Goal: Use online tool/utility: Utilize a website feature to perform a specific function

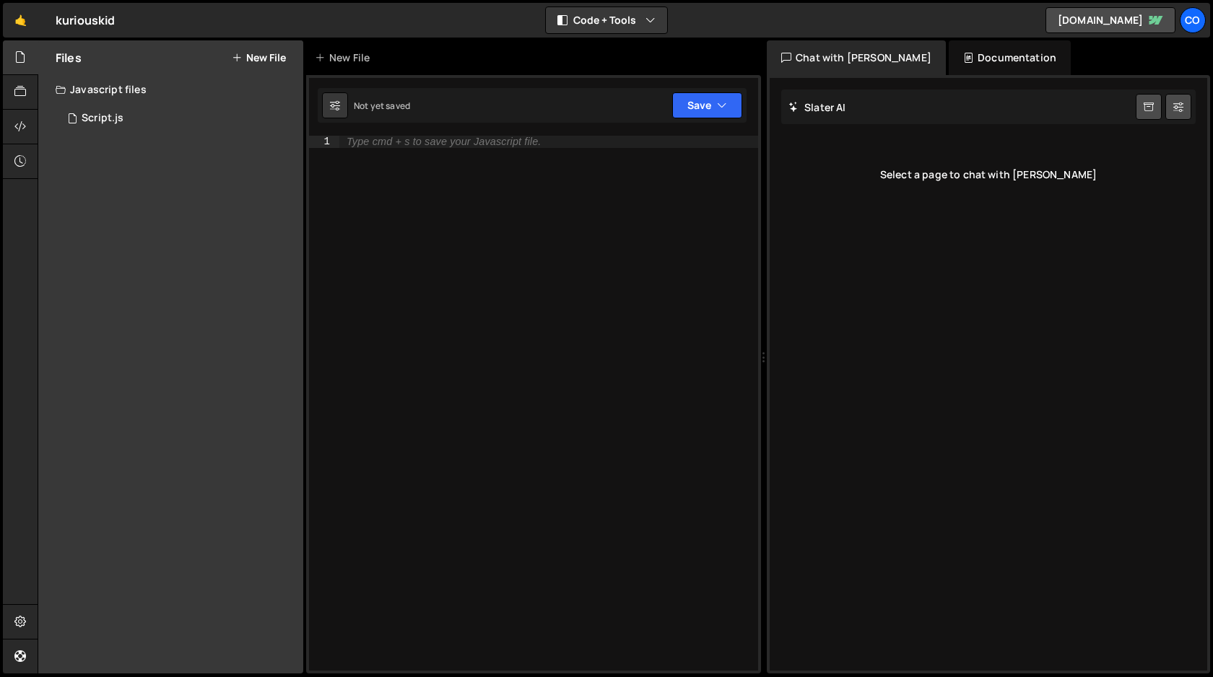
click at [91, 23] on div "kuriouskid ⚠️ Code is being edited in another browser" at bounding box center [86, 20] width 60 height 17
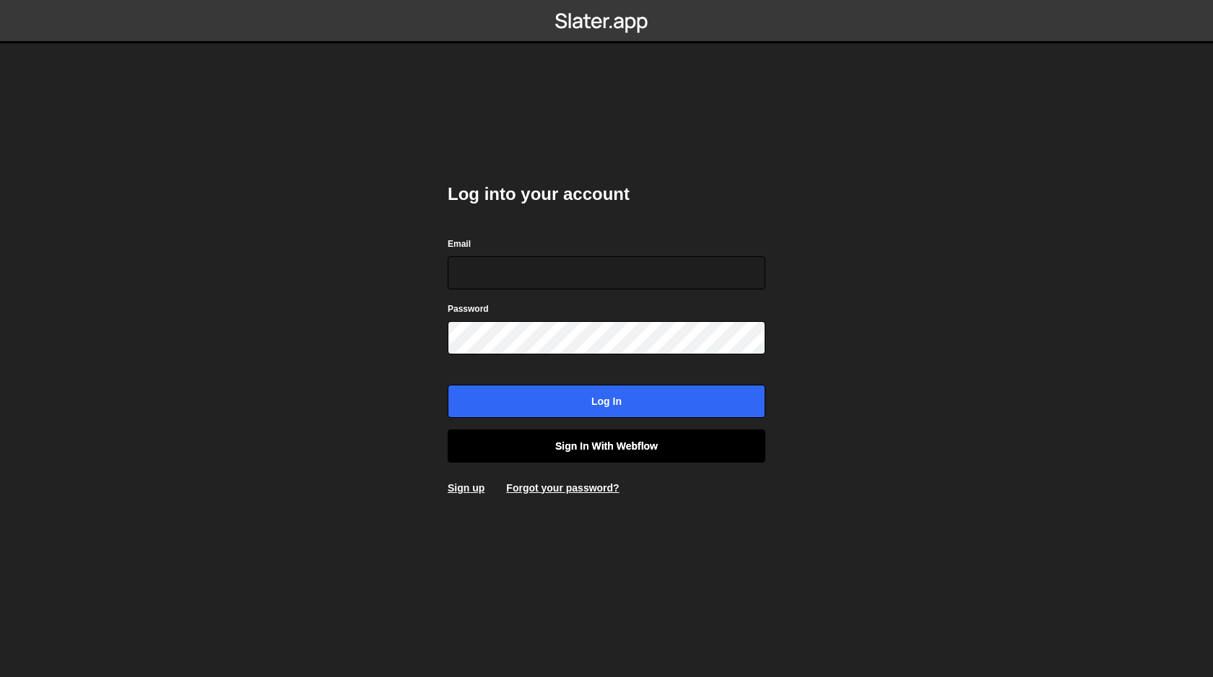
click at [614, 442] on link "Sign in with Webflow" at bounding box center [606, 445] width 318 height 33
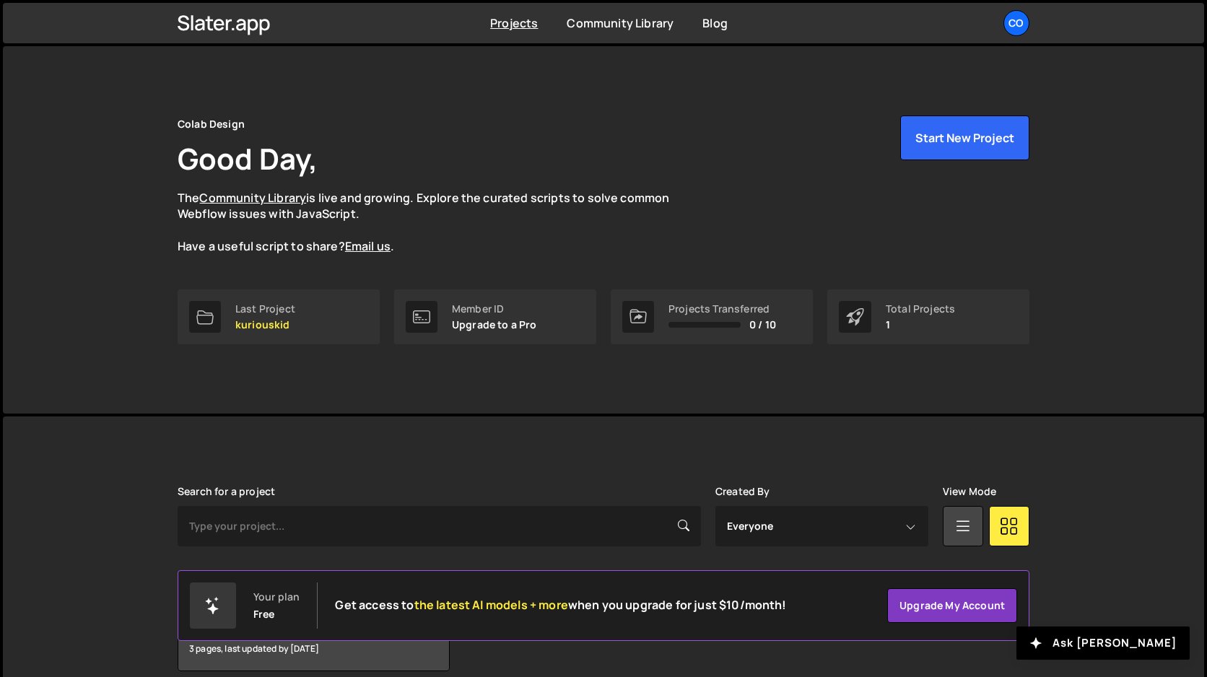
scroll to position [66, 0]
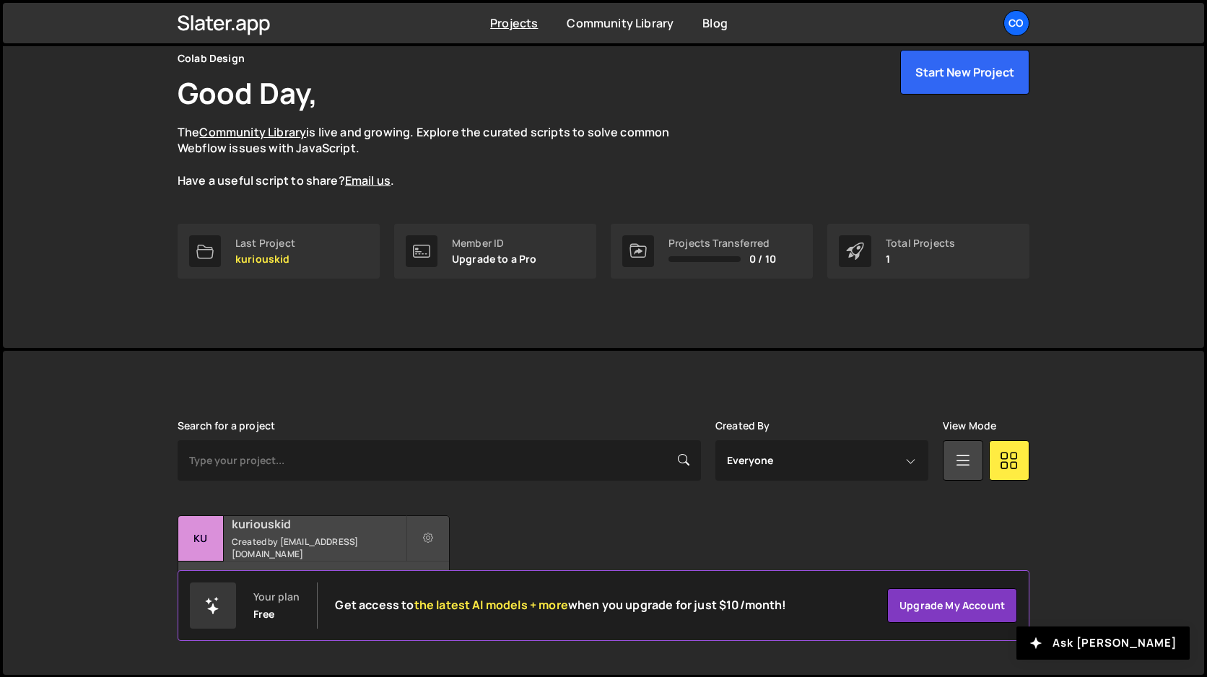
click at [296, 531] on h2 "kuriouskid" at bounding box center [319, 524] width 174 height 16
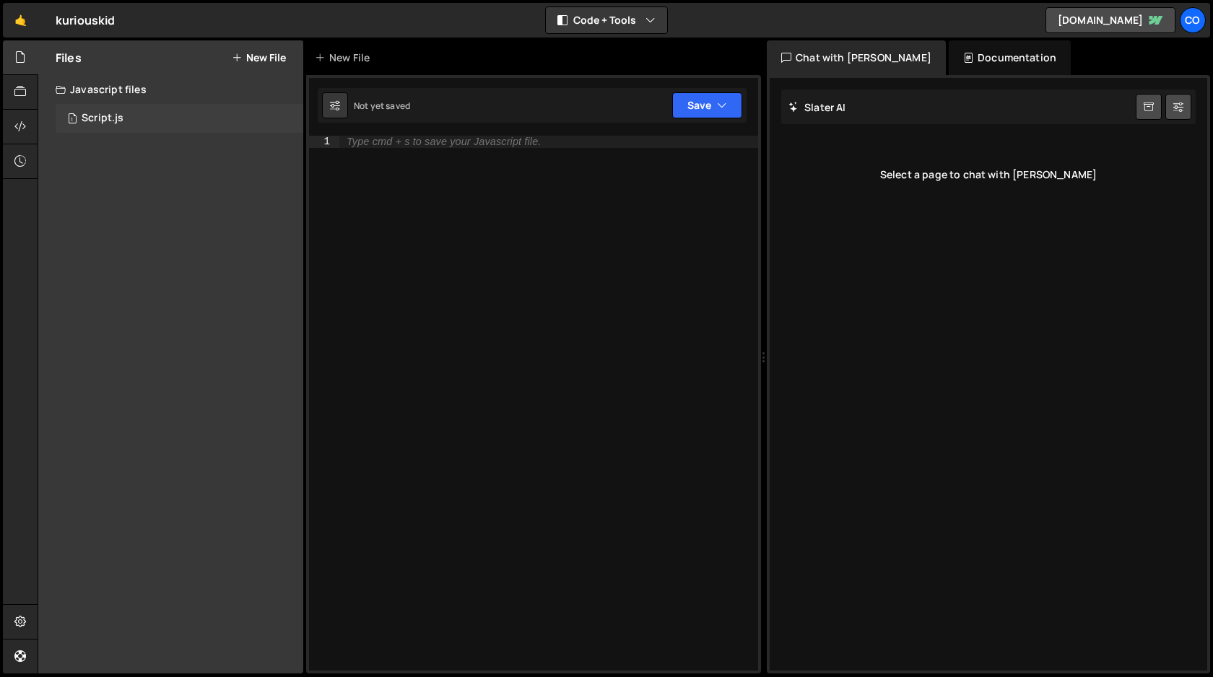
click at [93, 117] on div "Script.js" at bounding box center [103, 118] width 42 height 13
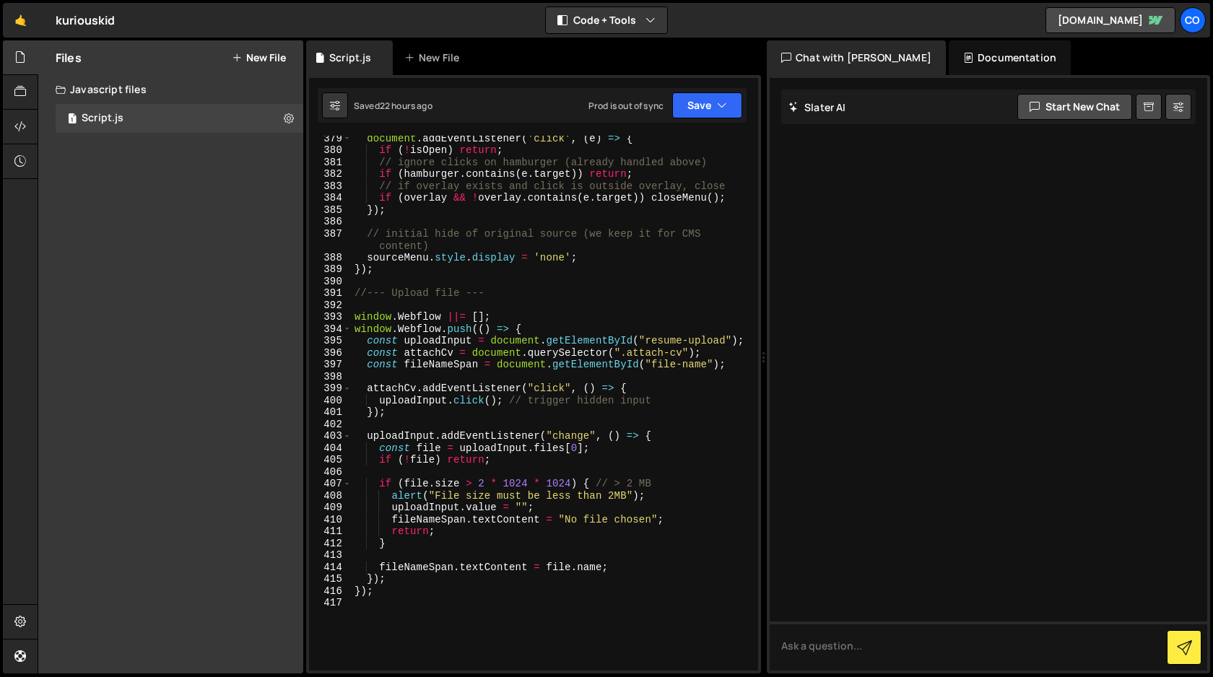
scroll to position [4755, 0]
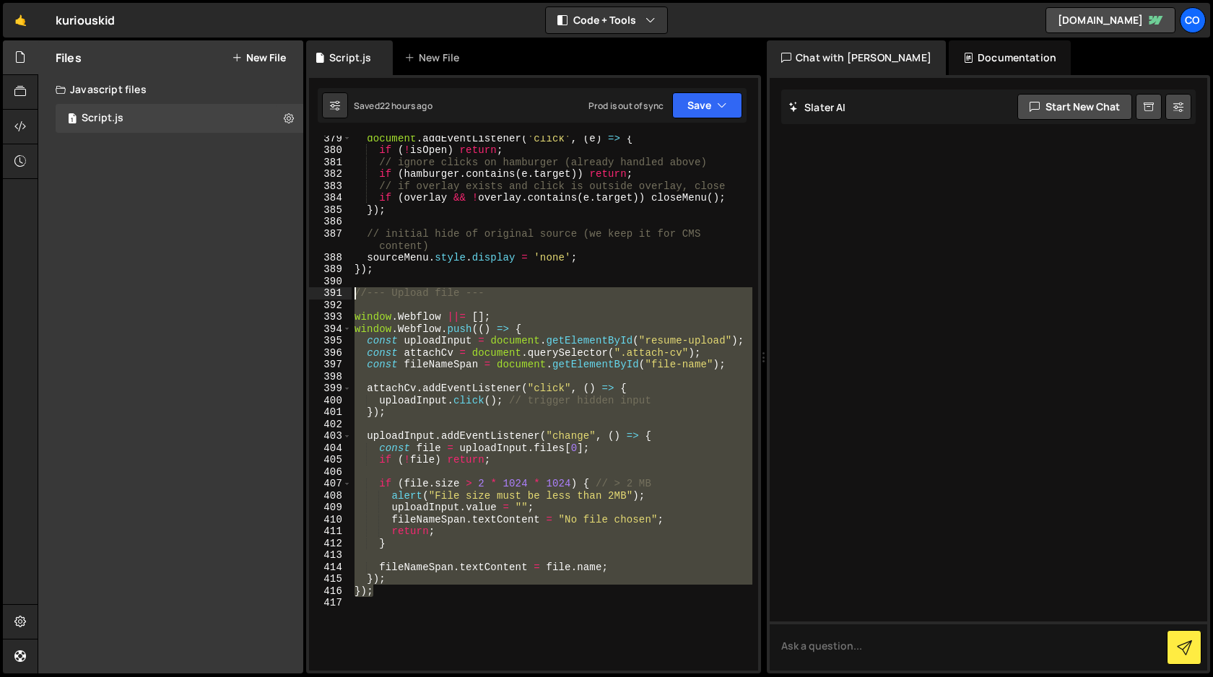
drag, startPoint x: 375, startPoint y: 596, endPoint x: 321, endPoint y: 292, distance: 309.2
click at [321, 292] on div "}); 379 380 381 382 383 384 385 386 387 388 389 390 391 392 393 394 395 396 397…" at bounding box center [533, 403] width 449 height 535
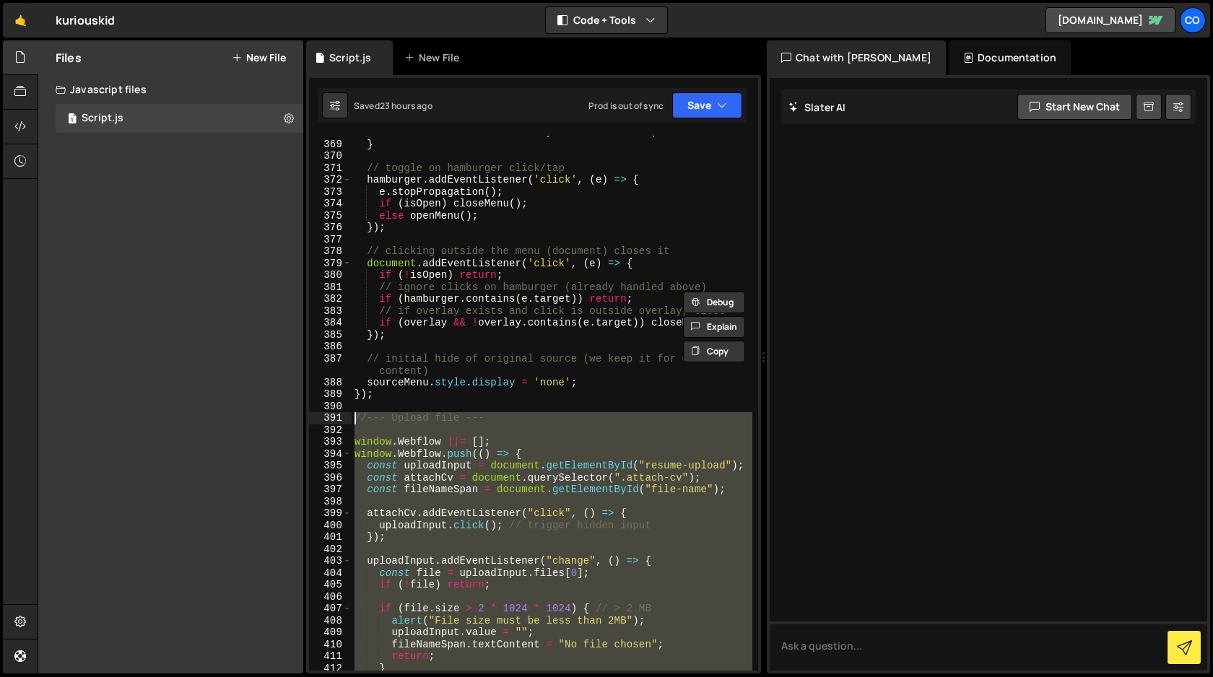
scroll to position [4955, 0]
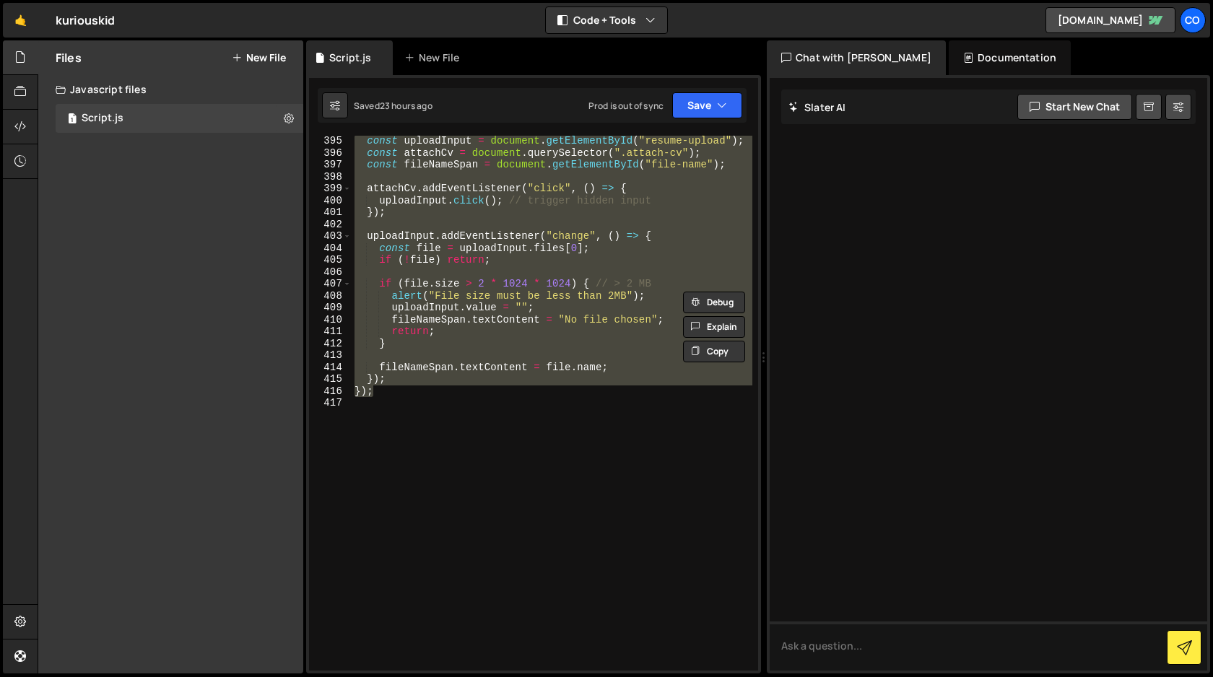
click at [447, 393] on div "const uploadInput = document . getElementById ( "resume-upload" ) ; const attac…" at bounding box center [551, 403] width 401 height 535
type textarea "});"
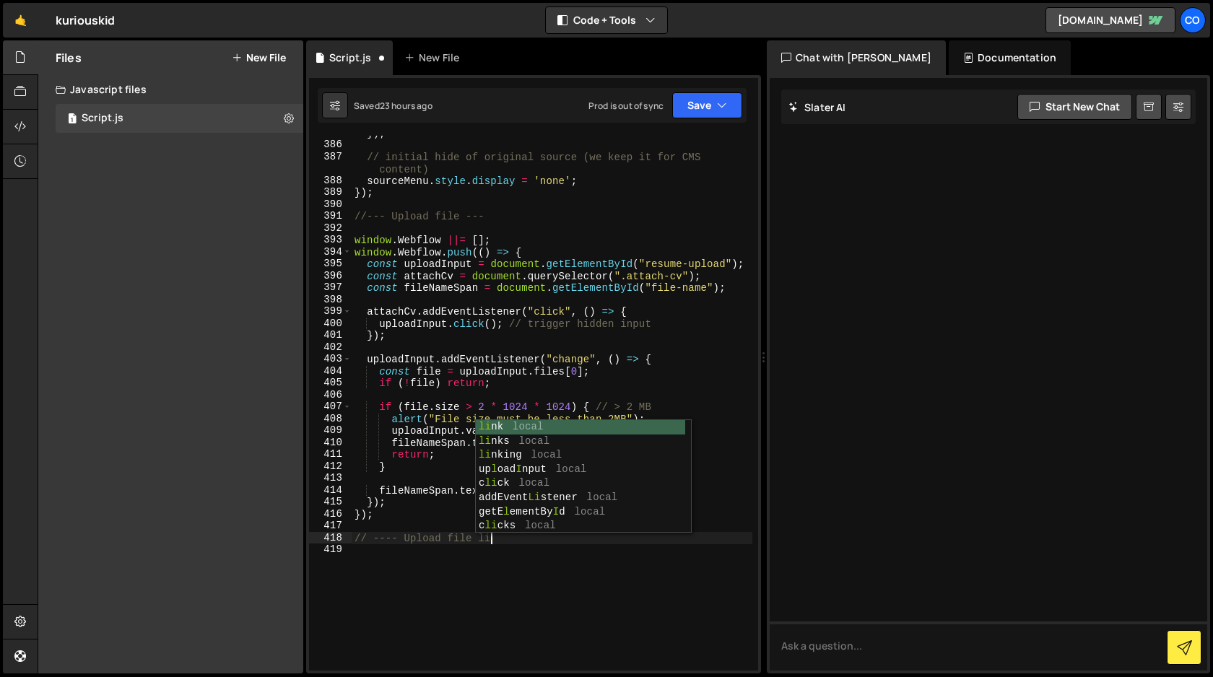
scroll to position [0, 9]
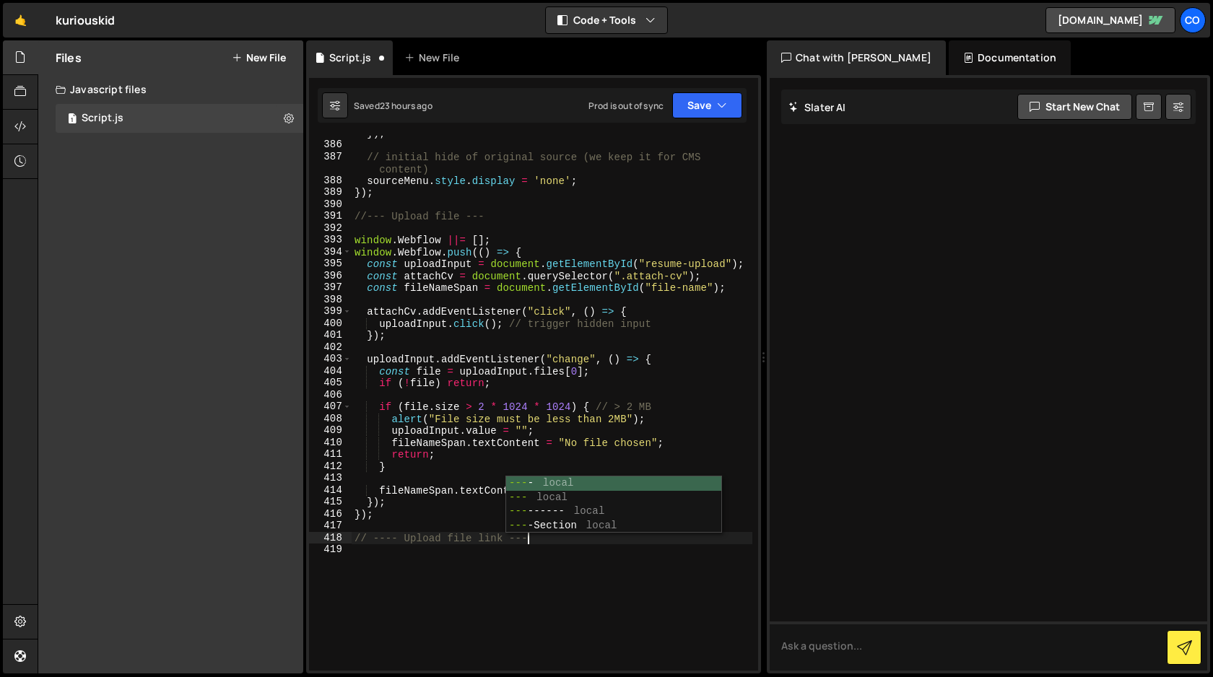
type textarea "// ---- Upload file link ----"
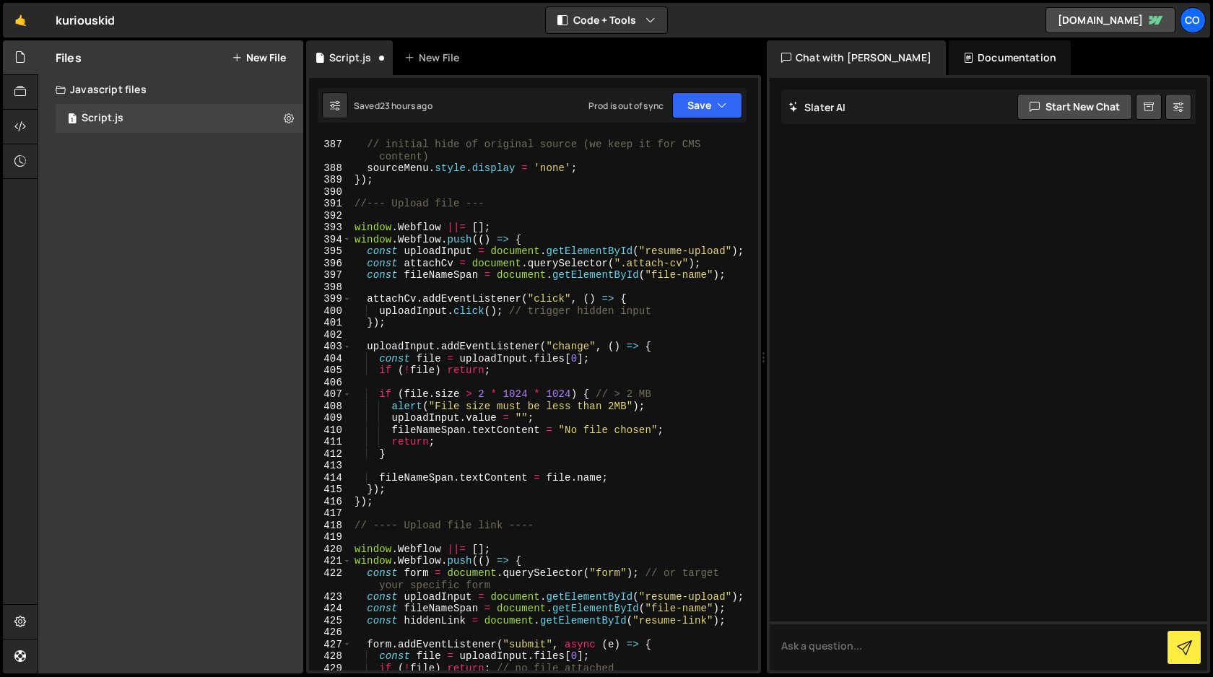
scroll to position [4844, 0]
click at [463, 206] on div "// initial hide of original source (we keep it for CMS content) sourceMenu . st…" at bounding box center [551, 405] width 401 height 559
click at [464, 201] on div "// initial hide of original source (we keep it for CMS content) sourceMenu . st…" at bounding box center [551, 405] width 401 height 559
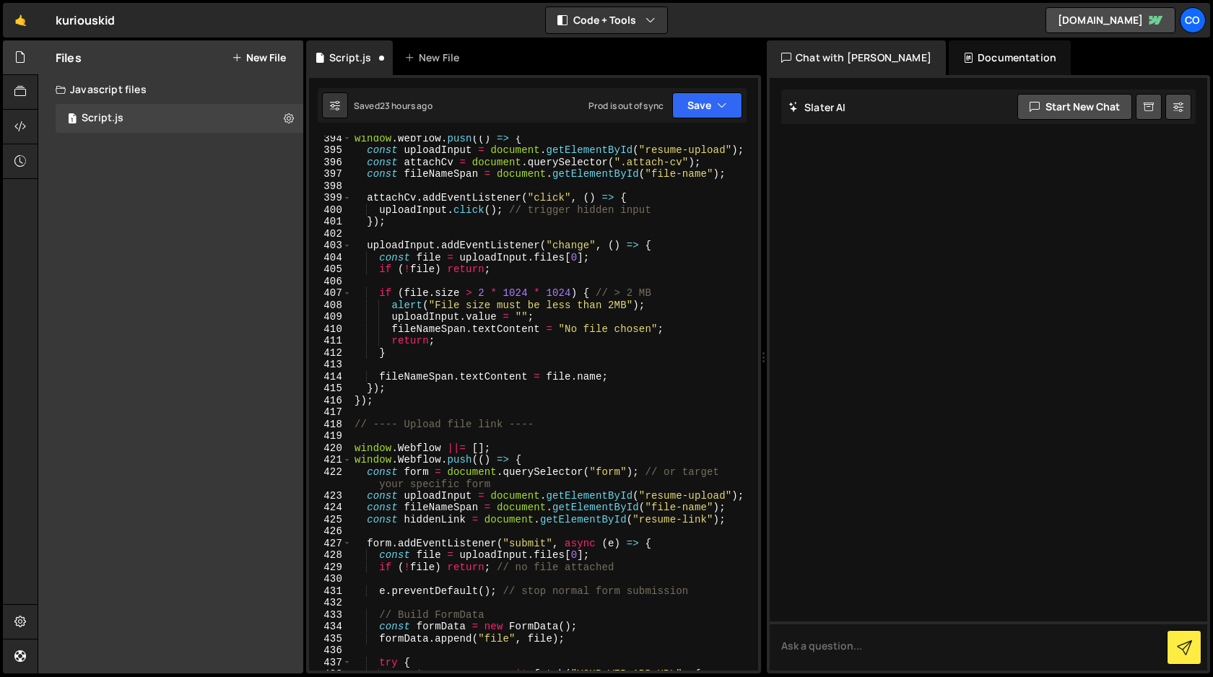
scroll to position [4971, 0]
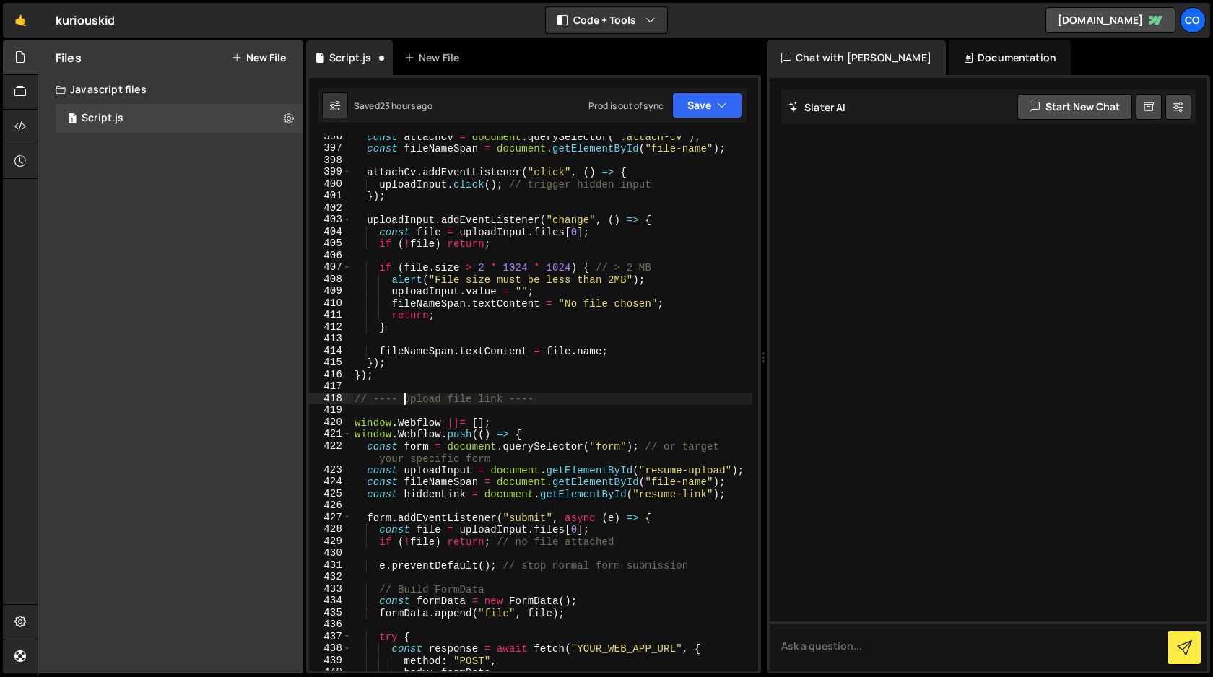
click at [403, 398] on div "const attachCv = document . querySelector ( ".attach-cv" ) ; const fileNameSpan…" at bounding box center [551, 410] width 401 height 559
click at [702, 109] on button "Save" at bounding box center [707, 105] width 70 height 26
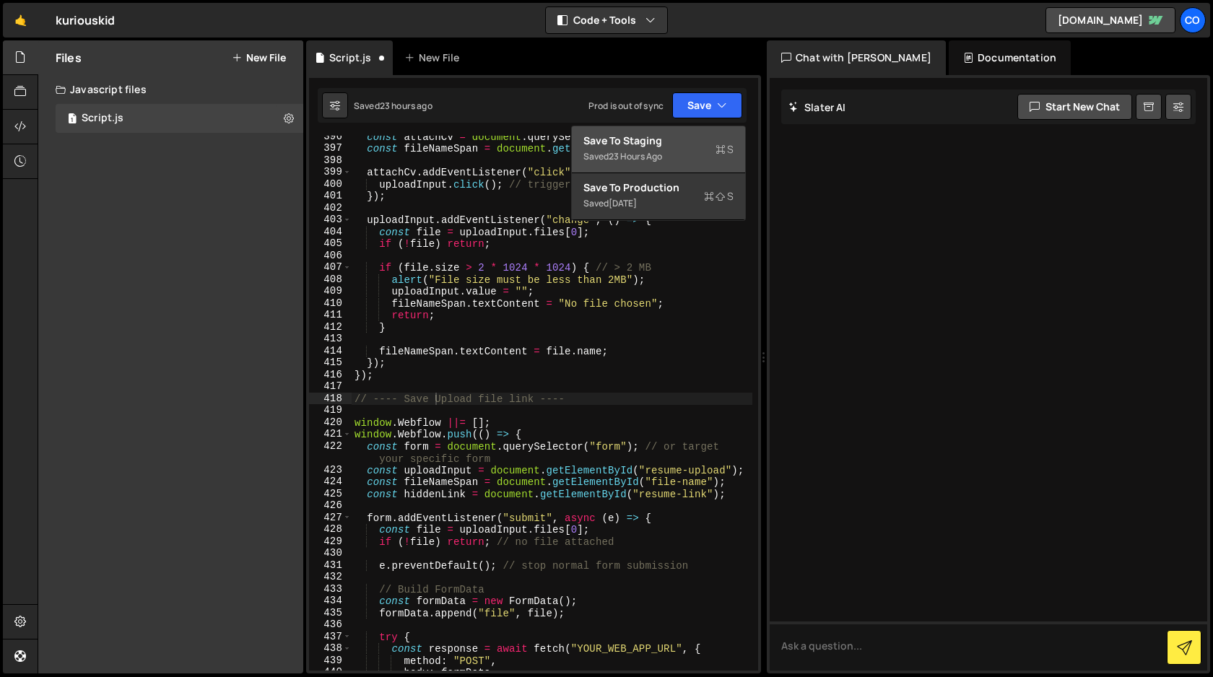
click at [680, 143] on div "Save to Staging S" at bounding box center [658, 141] width 150 height 14
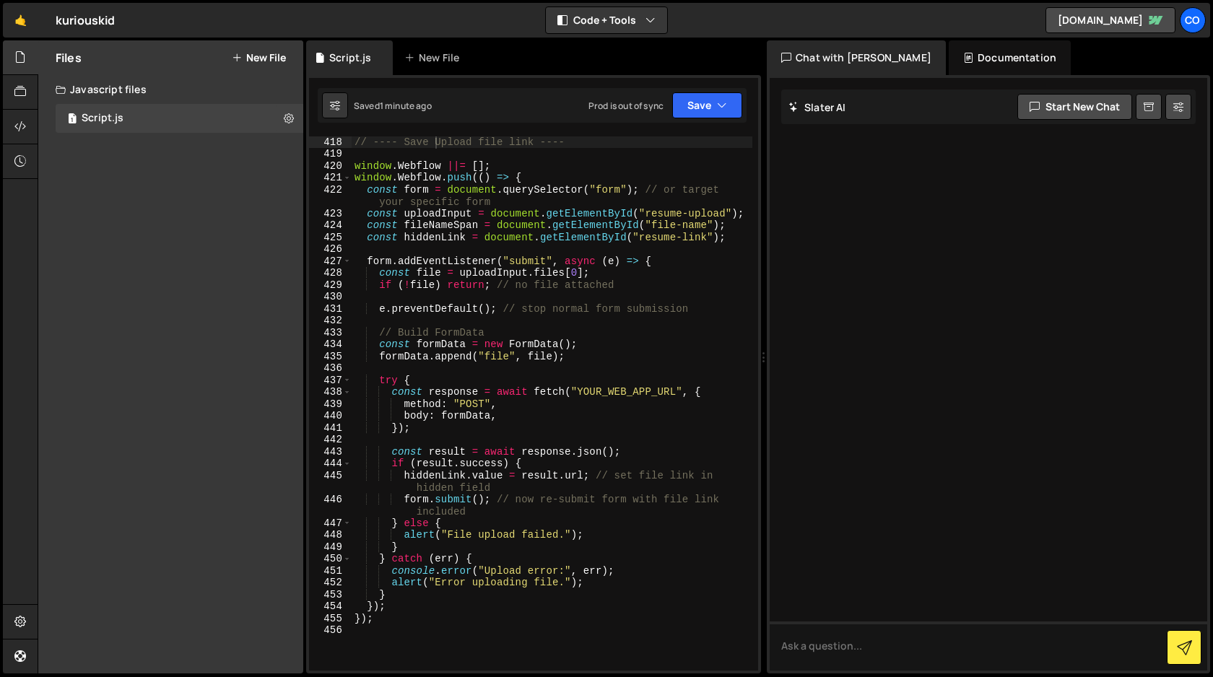
scroll to position [5228, 0]
drag, startPoint x: 675, startPoint y: 391, endPoint x: 579, endPoint y: 392, distance: 96.0
click at [579, 392] on div "// ---- Save Upload file link ---- window . Webflow ||= [ ] ; window . Webflow …" at bounding box center [551, 403] width 401 height 559
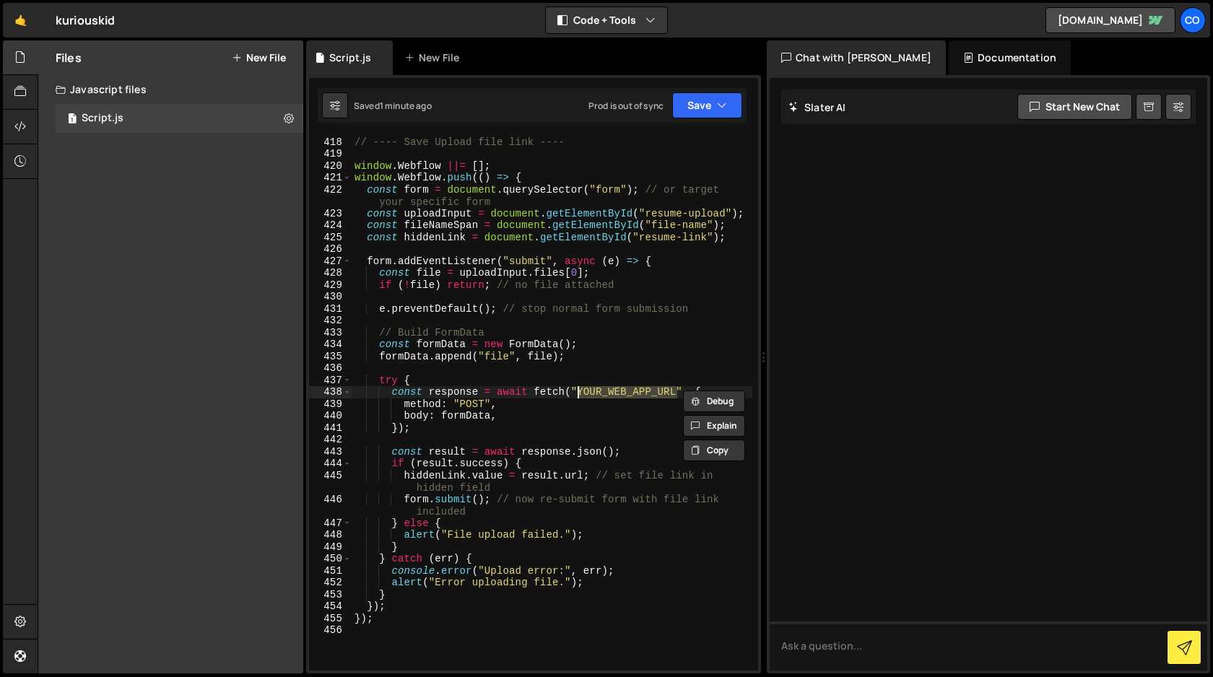
paste textarea "https://script.google.com/macros/s/AKfycbyoSnbGyatftvwIRRyxT3Ai0lLOyPKgQNIRNSxr…"
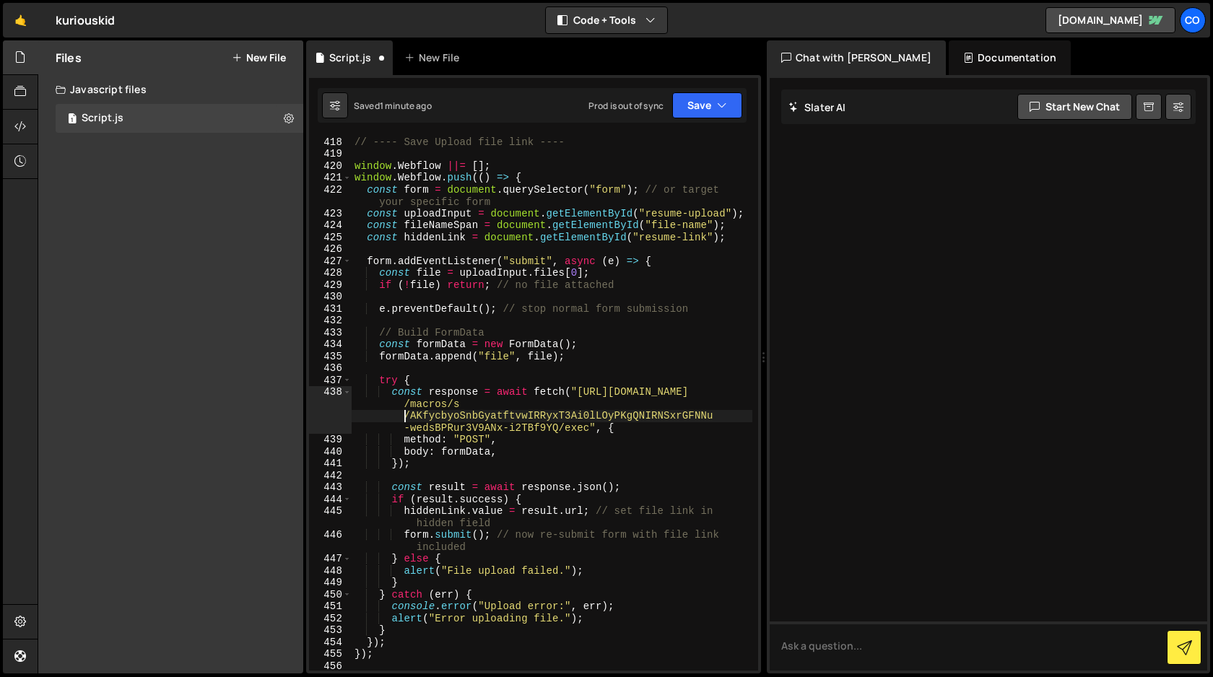
click at [405, 416] on div "// ---- Save Upload file link ---- window . Webflow ||= [ ] ; window . Webflow …" at bounding box center [551, 403] width 401 height 559
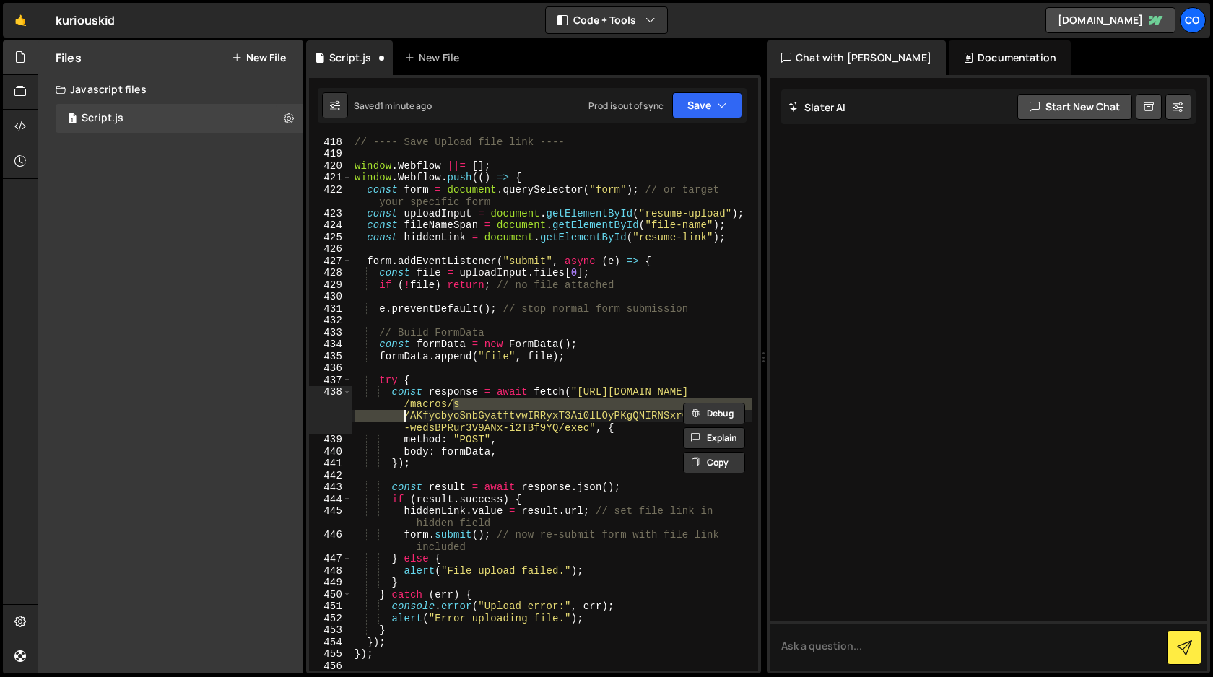
click at [403, 415] on div "// ---- Save Upload file link ---- window . Webflow ||= [ ] ; window . Webflow …" at bounding box center [551, 403] width 401 height 535
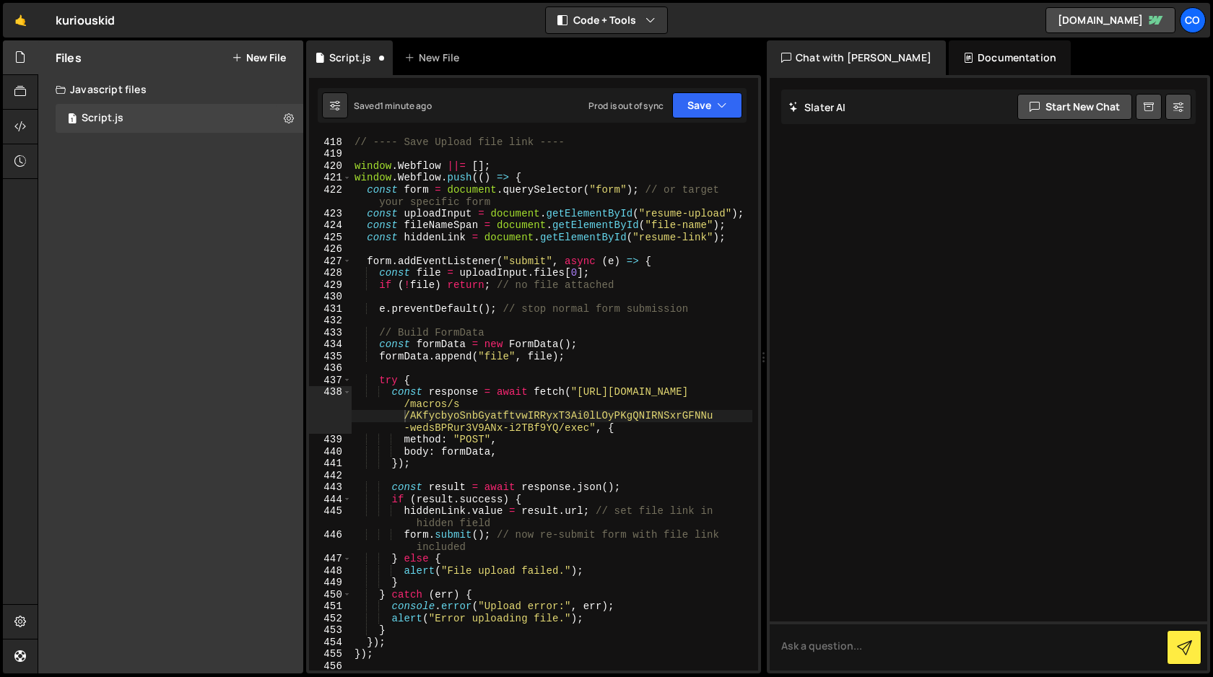
click at [573, 429] on div "// ---- Save Upload file link ---- window . Webflow ||= [ ] ; window . Webflow …" at bounding box center [551, 403] width 401 height 559
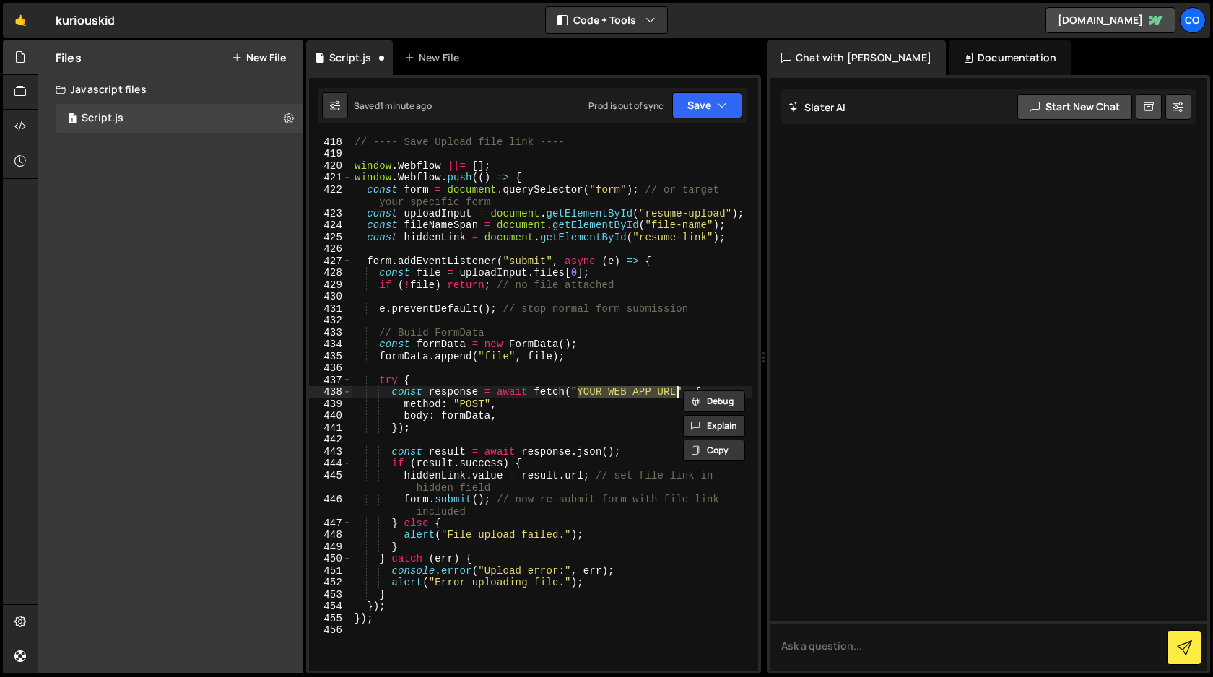
paste textarea "https://script.google.com/macros/s/AKfycbyoSnbGyatftvwIRRyxT3Ai0lLOyPKgQNIRNSxr…"
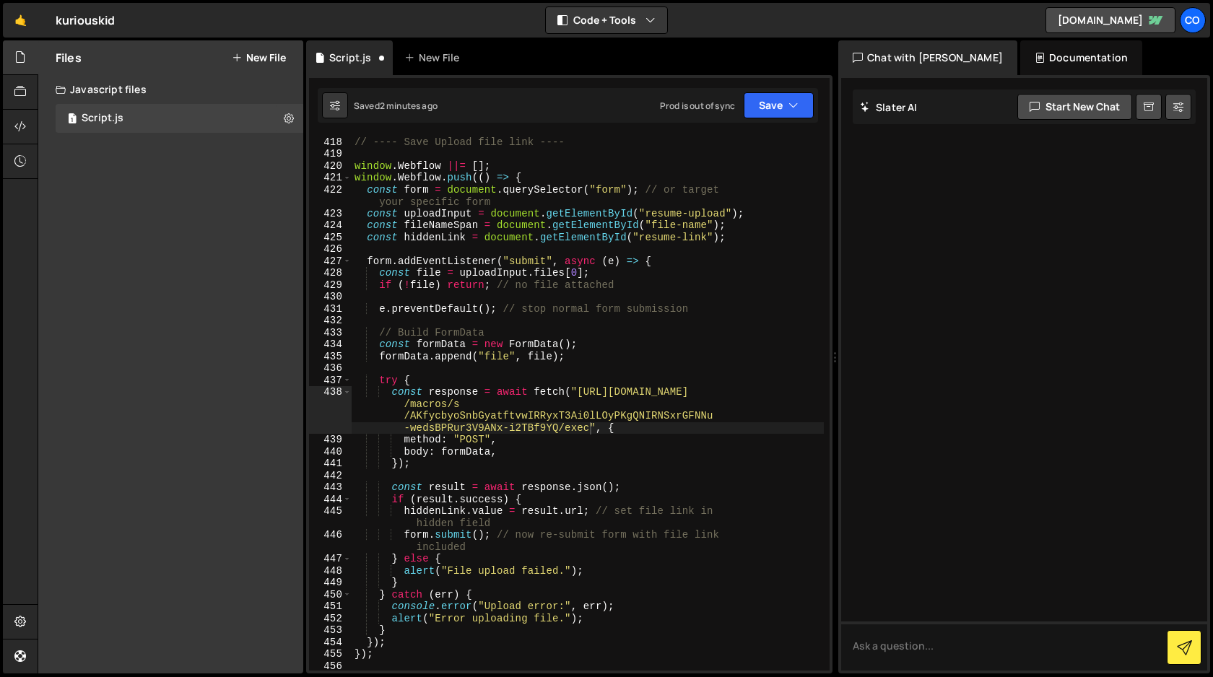
drag, startPoint x: 762, startPoint y: 307, endPoint x: 826, endPoint y: 322, distance: 65.8
click at [826, 322] on div "Files New File Javascript files 1 Script.js 0 CSS files Copy share link Edit Fi…" at bounding box center [625, 357] width 1175 height 634
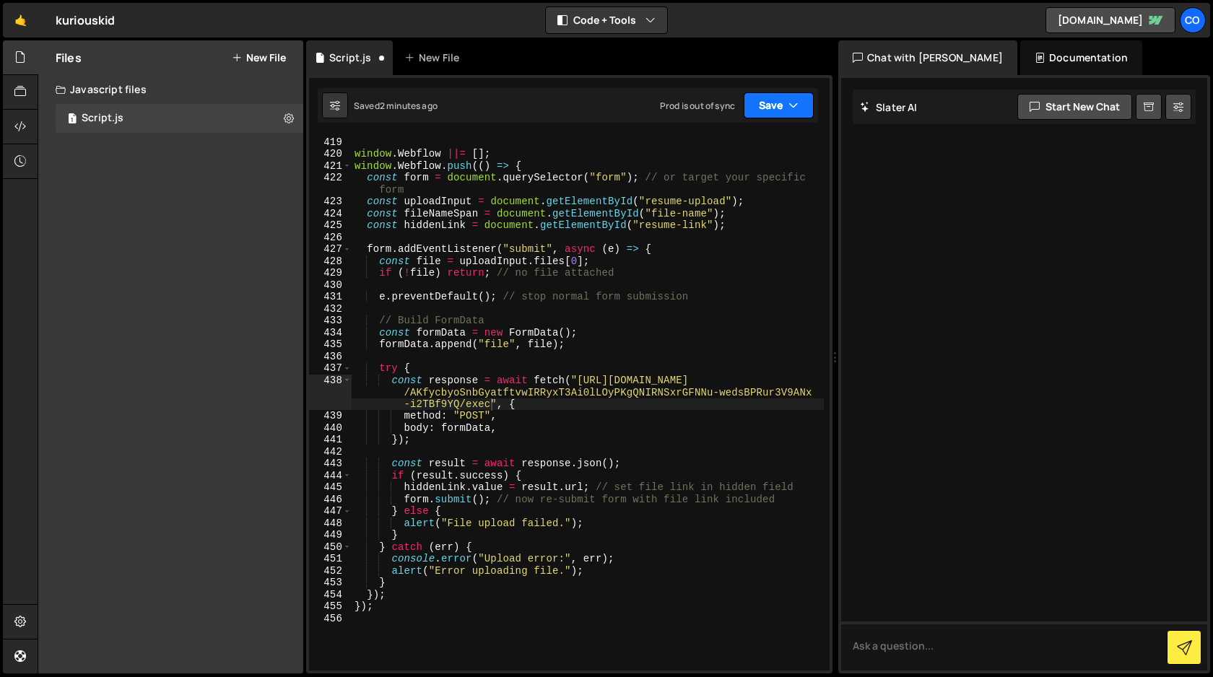
click at [773, 111] on button "Save" at bounding box center [778, 105] width 70 height 26
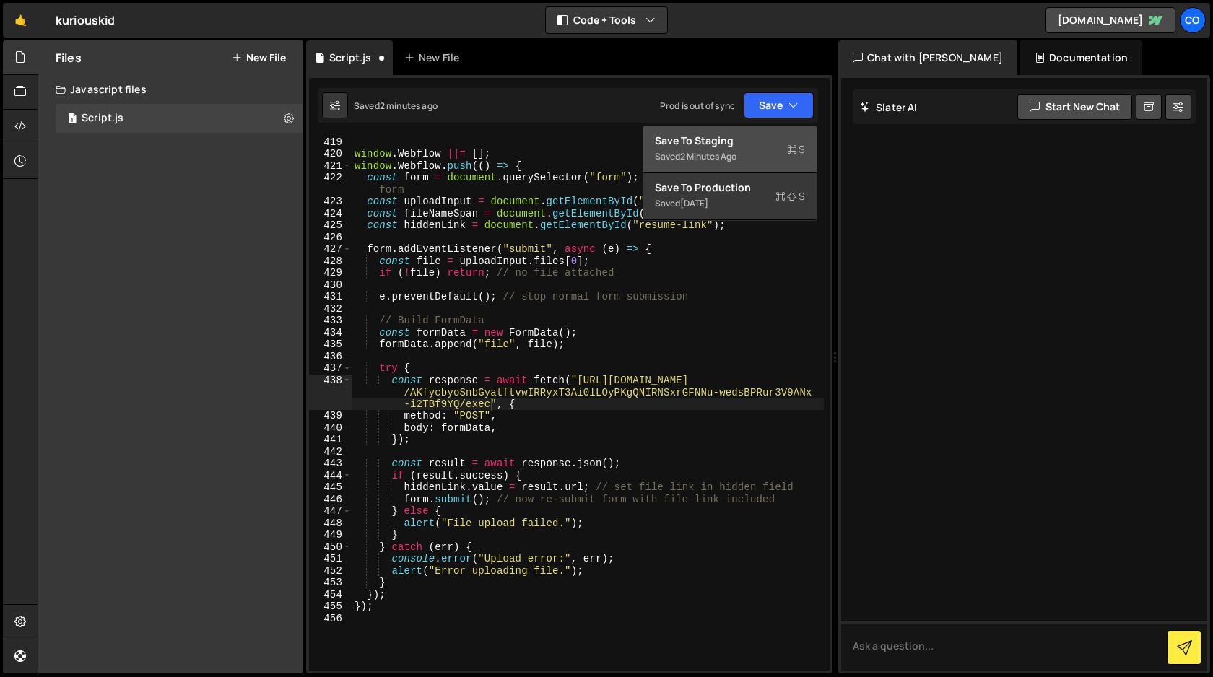
click at [753, 144] on div "Save to Staging S" at bounding box center [730, 141] width 150 height 14
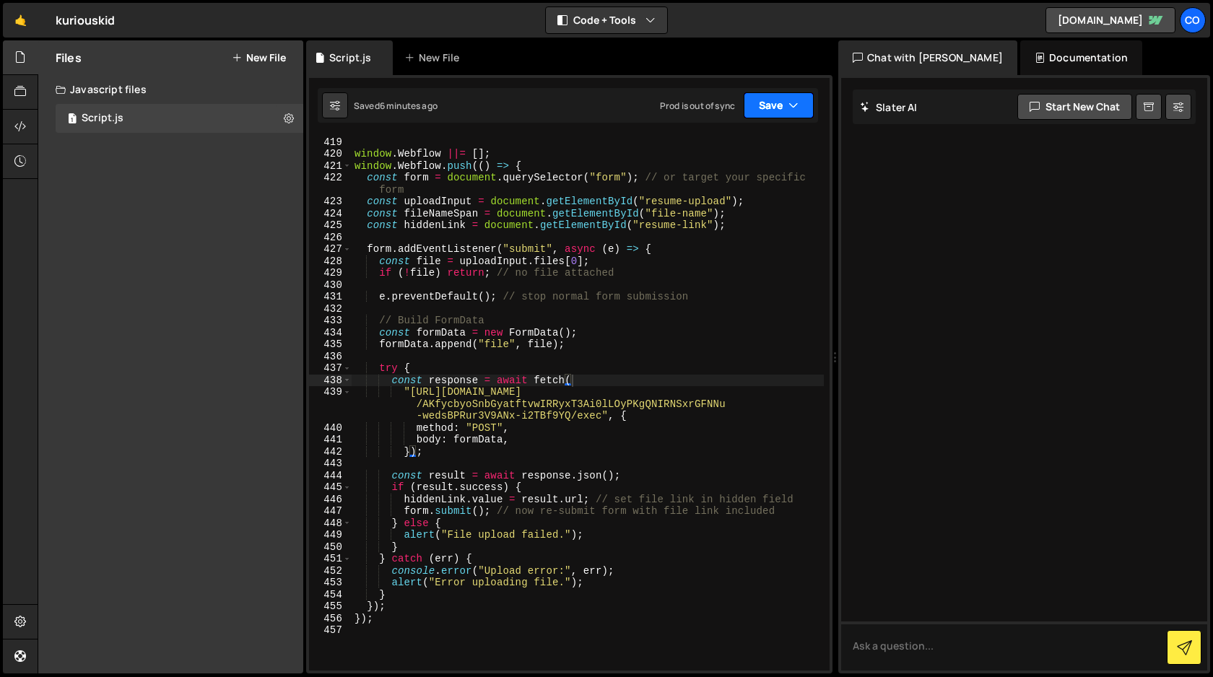
click at [780, 110] on button "Save" at bounding box center [778, 105] width 70 height 26
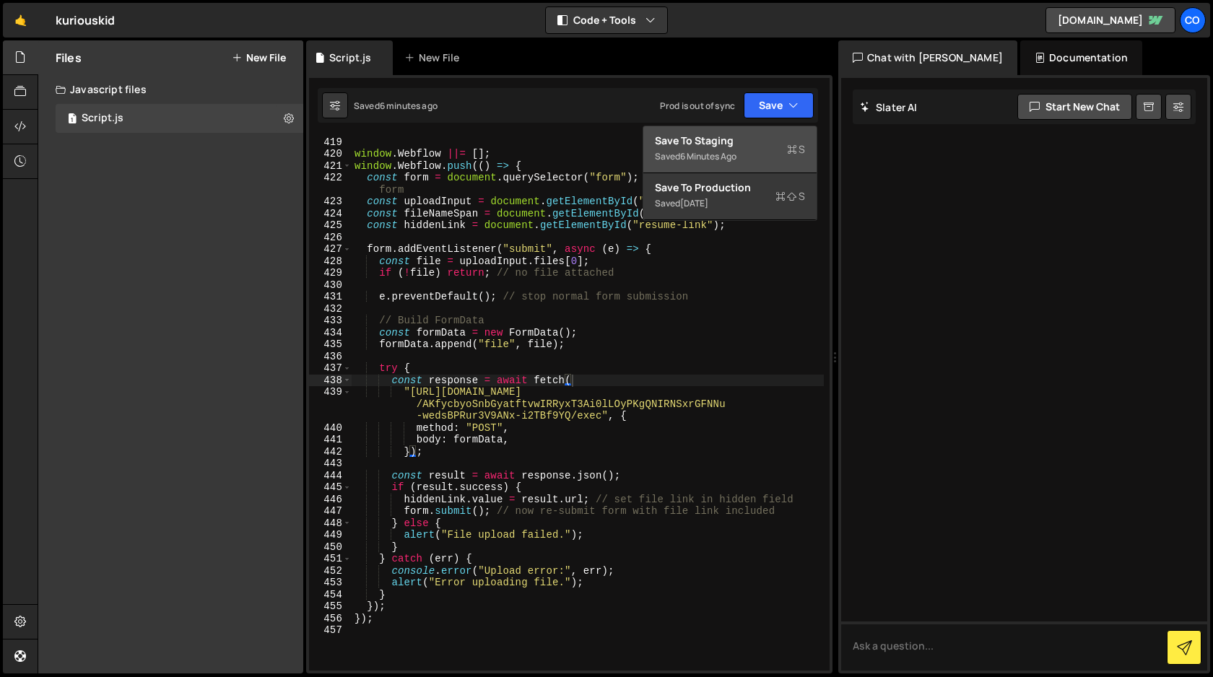
click at [760, 147] on div "Save to Staging S" at bounding box center [730, 141] width 150 height 14
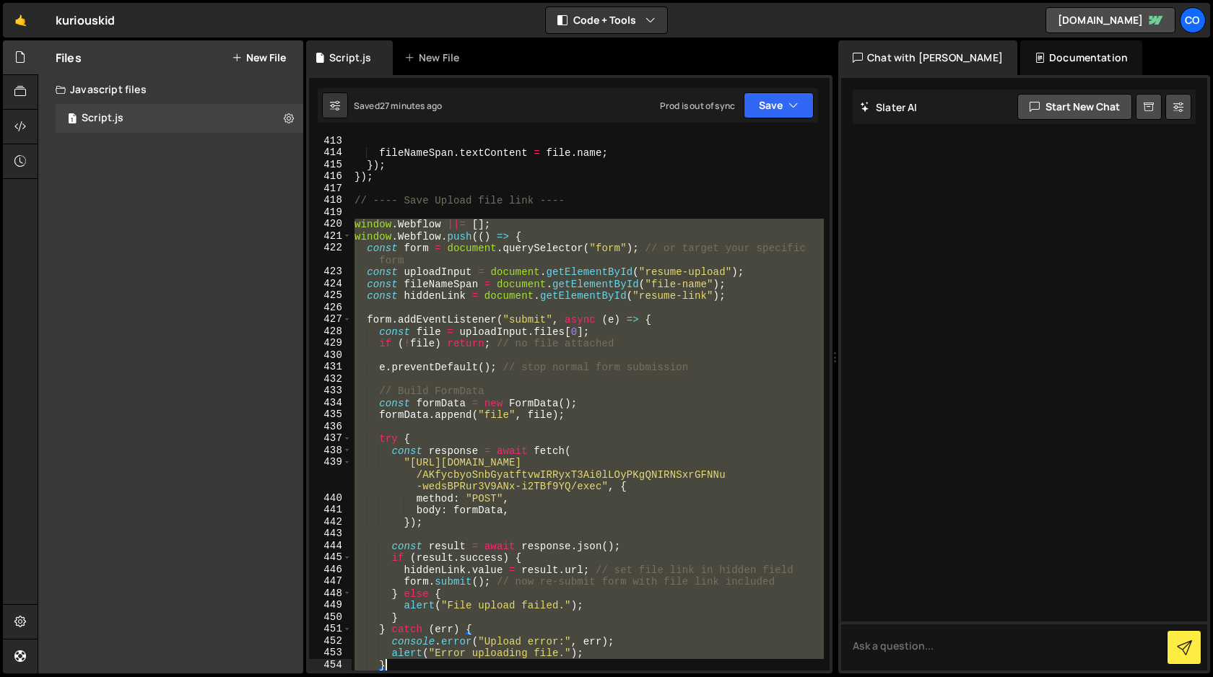
scroll to position [4979, 0]
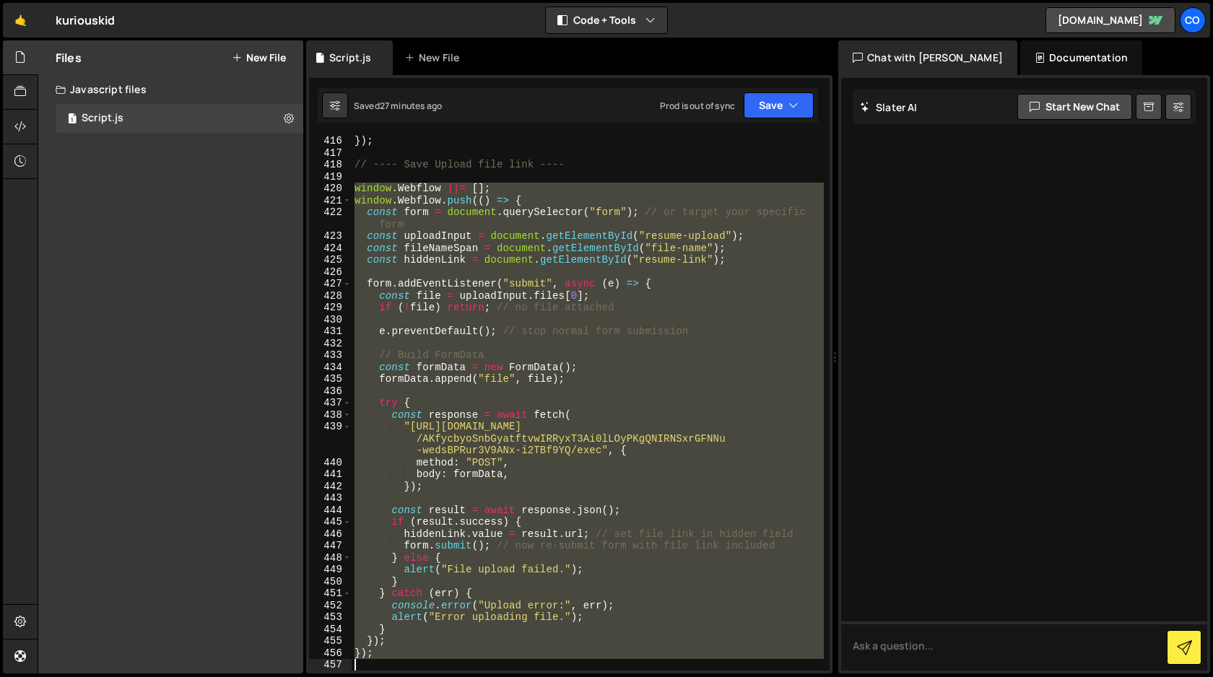
drag, startPoint x: 353, startPoint y: 244, endPoint x: 501, endPoint y: 676, distance: 457.0
click at [501, 676] on div "Hold on a sec... Are you certain you wish to leave this page? Any changes you'v…" at bounding box center [606, 338] width 1213 height 677
type textarea "});"
paste textarea
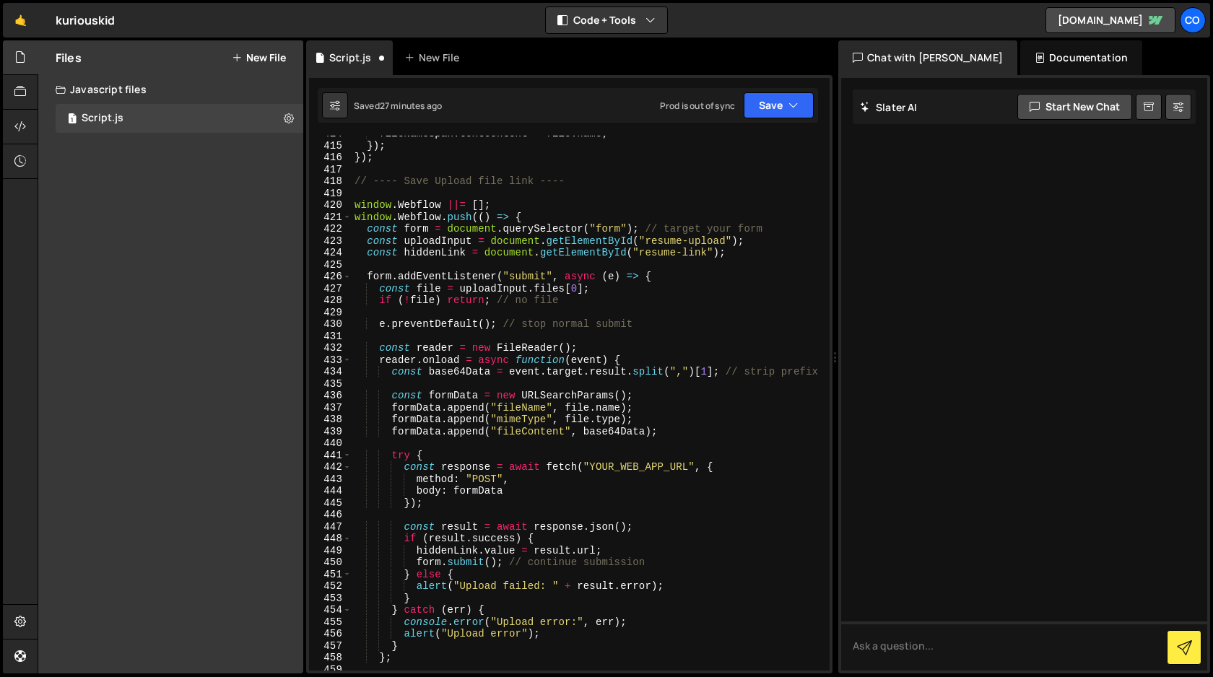
scroll to position [4961, 0]
drag, startPoint x: 689, startPoint y: 469, endPoint x: 592, endPoint y: 473, distance: 96.8
click at [592, 473] on div "fileNameSpan . textContent = file . name ; }) ; }) ; // ---- Save Upload file l…" at bounding box center [587, 407] width 472 height 559
paste textarea "https://script.google.com/macros/s/AKfycbw38FbK8BNyysPqOVsjQ2MZjDRhtkKrqSuAOlLY…"
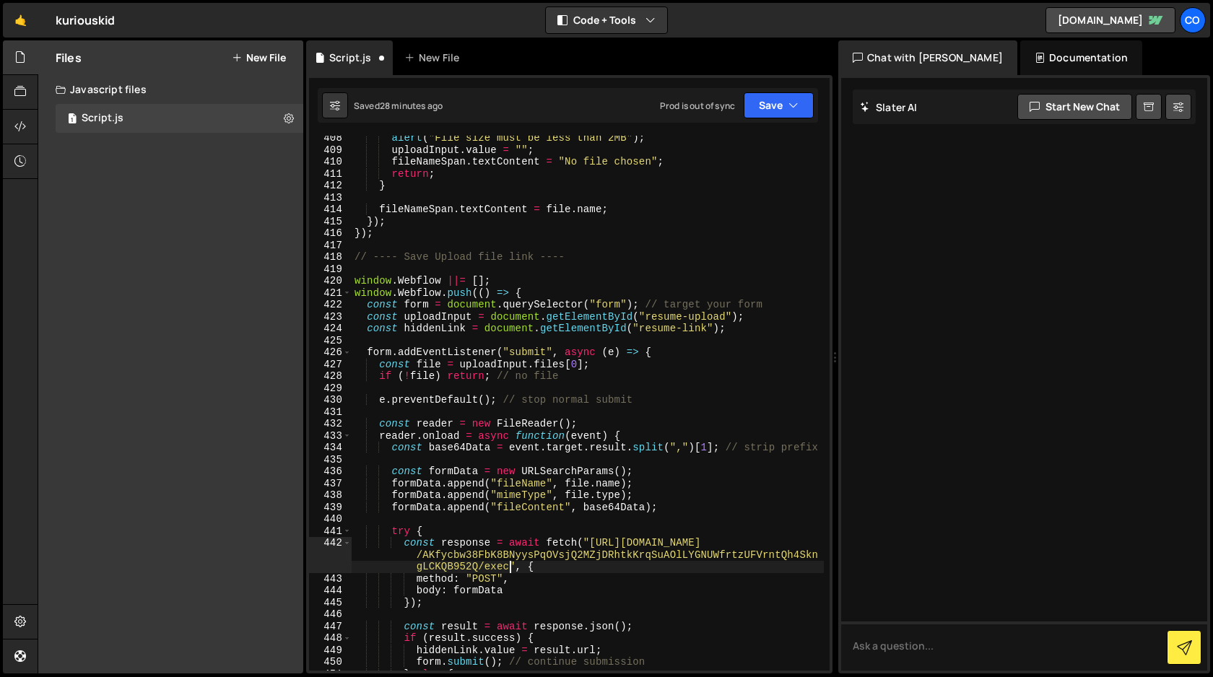
scroll to position [4886, 0]
click at [780, 105] on button "Save" at bounding box center [778, 105] width 70 height 26
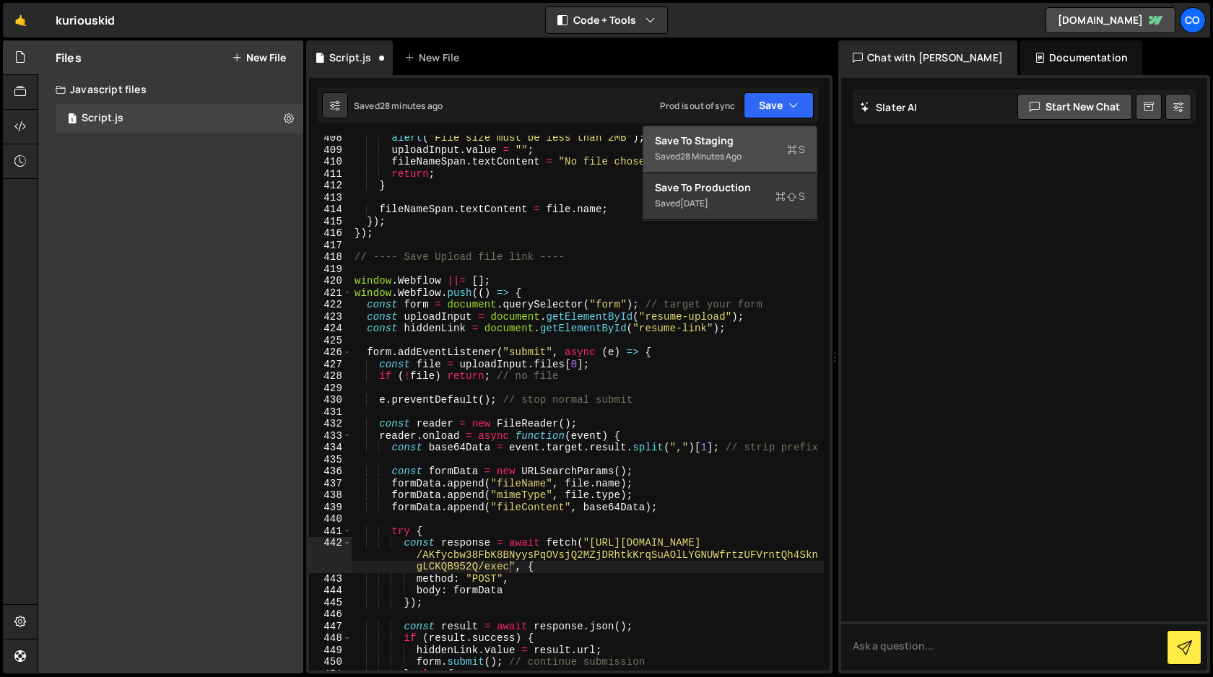
click at [741, 144] on div "Save to Staging S" at bounding box center [730, 141] width 150 height 14
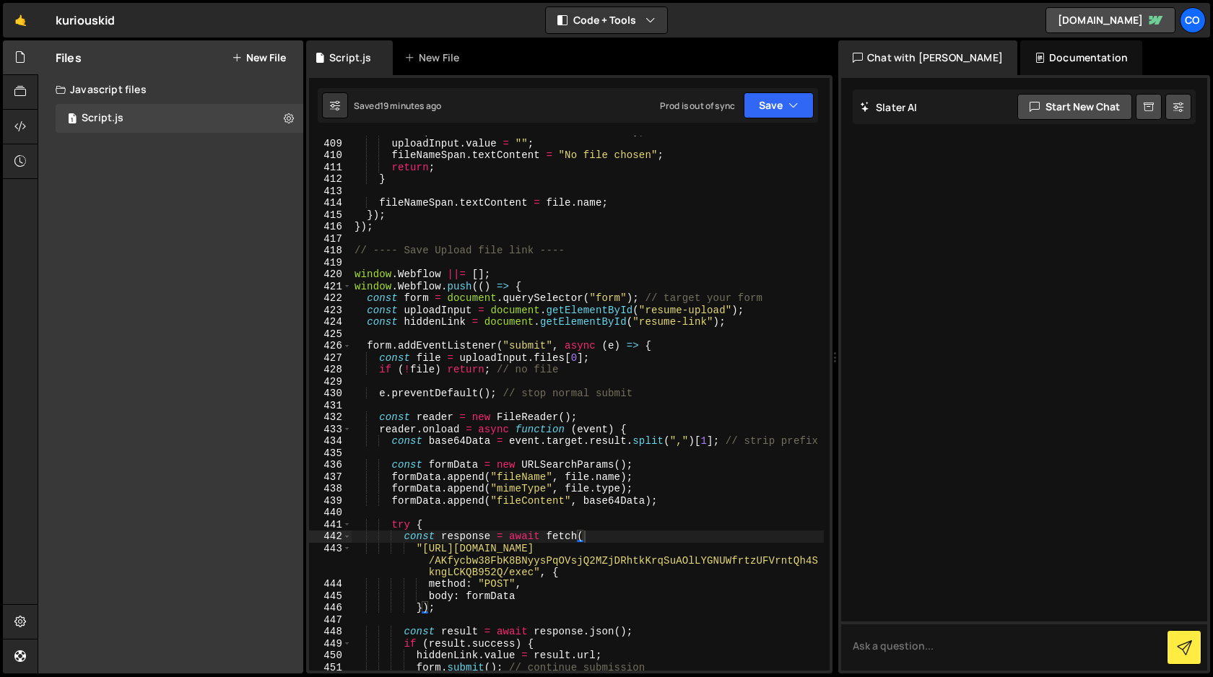
scroll to position [4893, 0]
type textarea "// ---- Save Upload file link ----"
click at [582, 254] on div "alert ( "File size must be less than 2MB" ) ; uploadInput . value = "" ; fileNa…" at bounding box center [587, 405] width 472 height 559
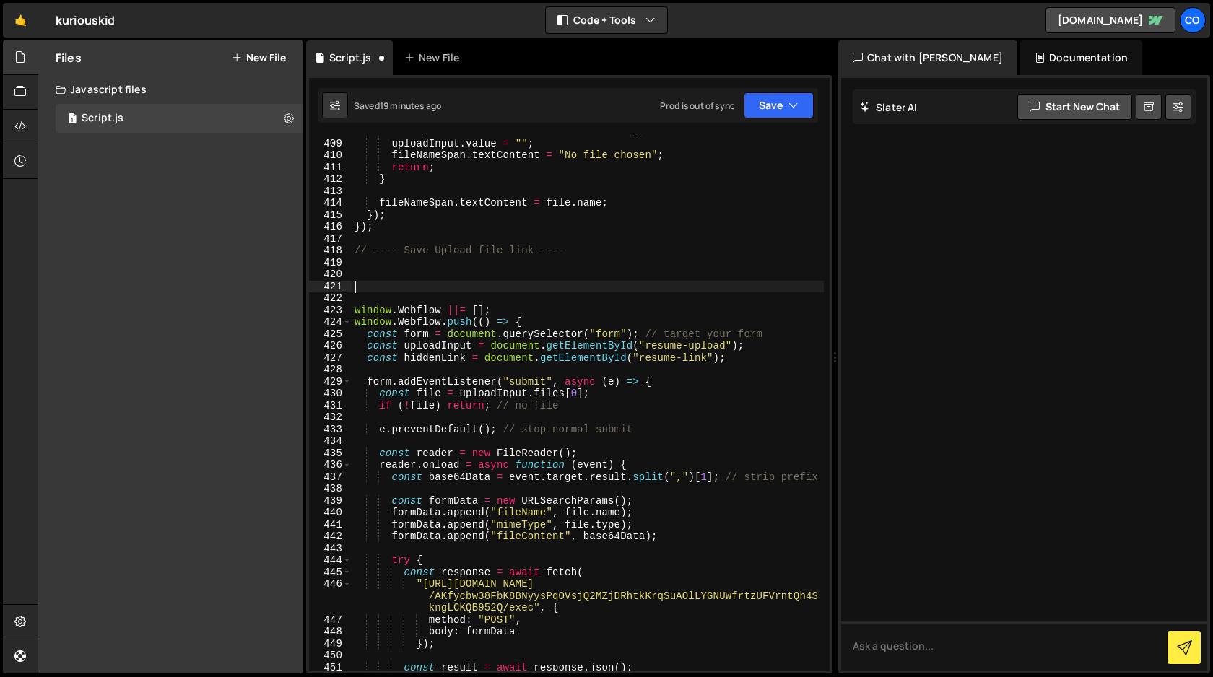
paste textarea
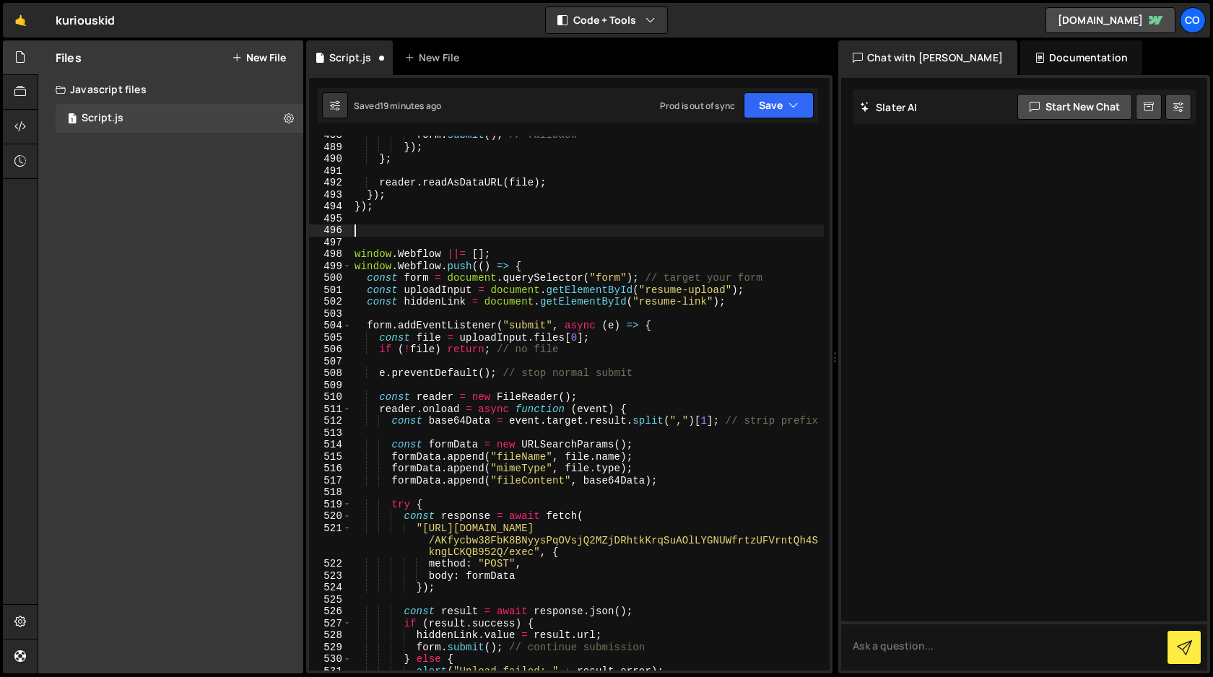
scroll to position [5875, 0]
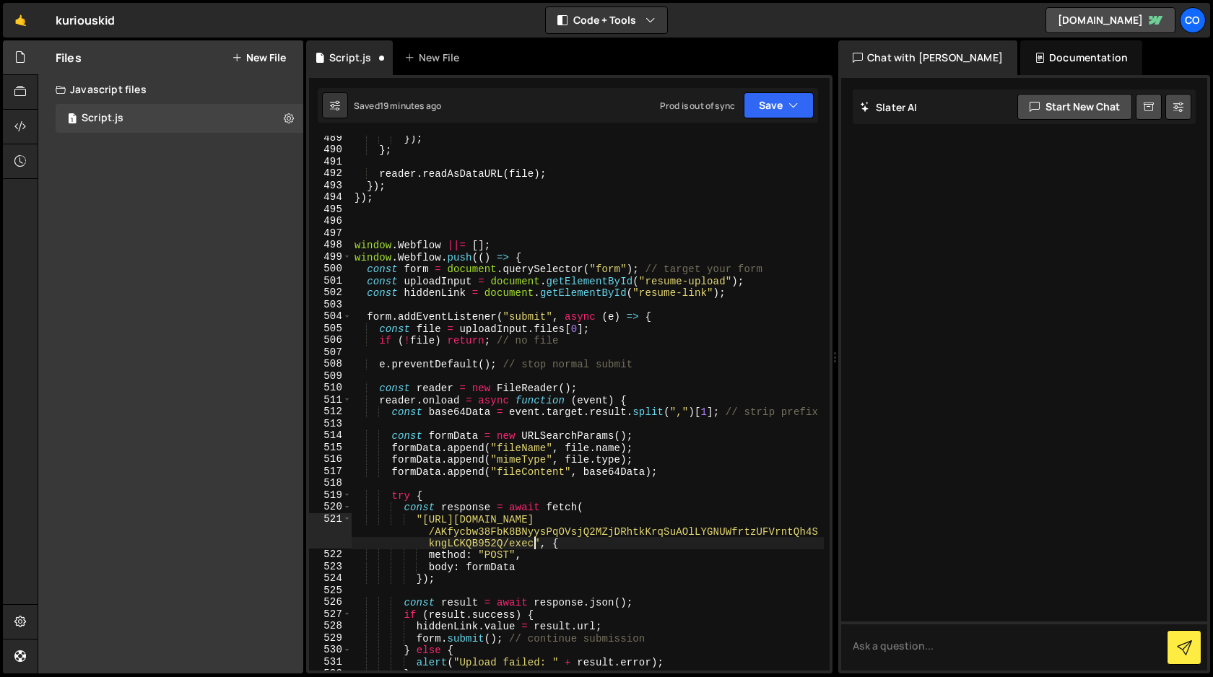
click at [532, 543] on div "}) ; } ; reader . readAsDataURL ( file ) ; }) ; }) ; window . Webflow ||= [ ] ;…" at bounding box center [587, 411] width 472 height 559
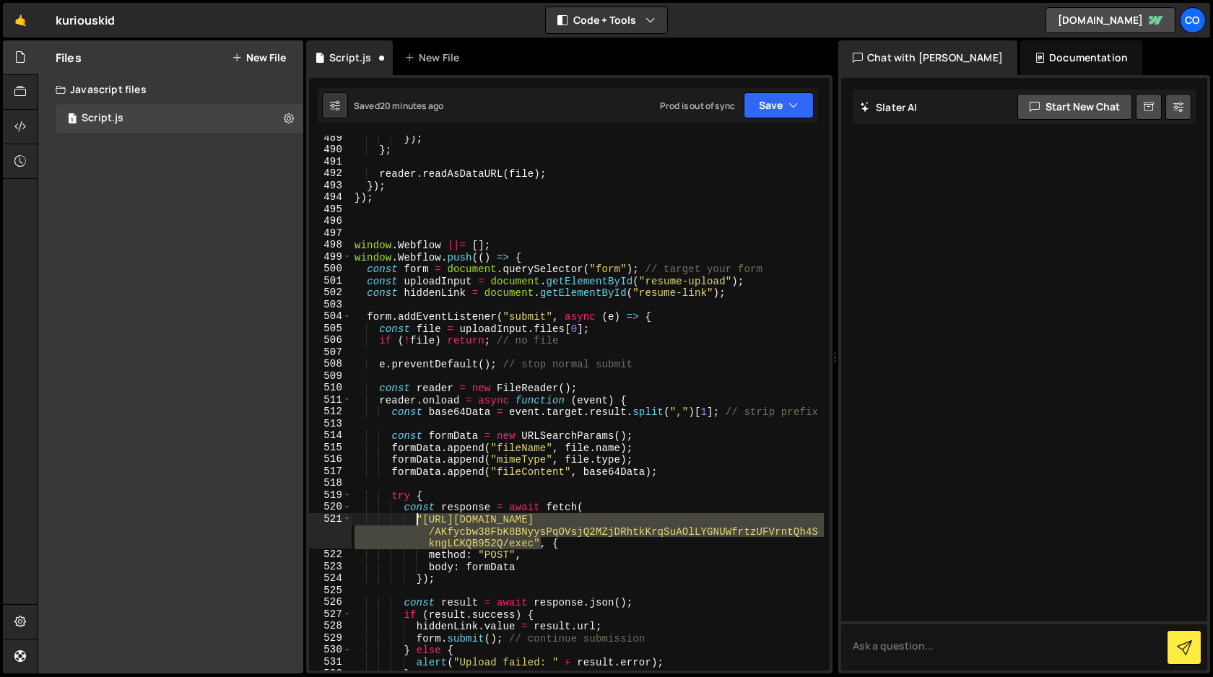
drag, startPoint x: 541, startPoint y: 542, endPoint x: 416, endPoint y: 519, distance: 127.0
click at [416, 519] on div "}) ; } ; reader . readAsDataURL ( file ) ; }) ; }) ; window . Webflow ||= [ ] ;…" at bounding box center [587, 411] width 472 height 559
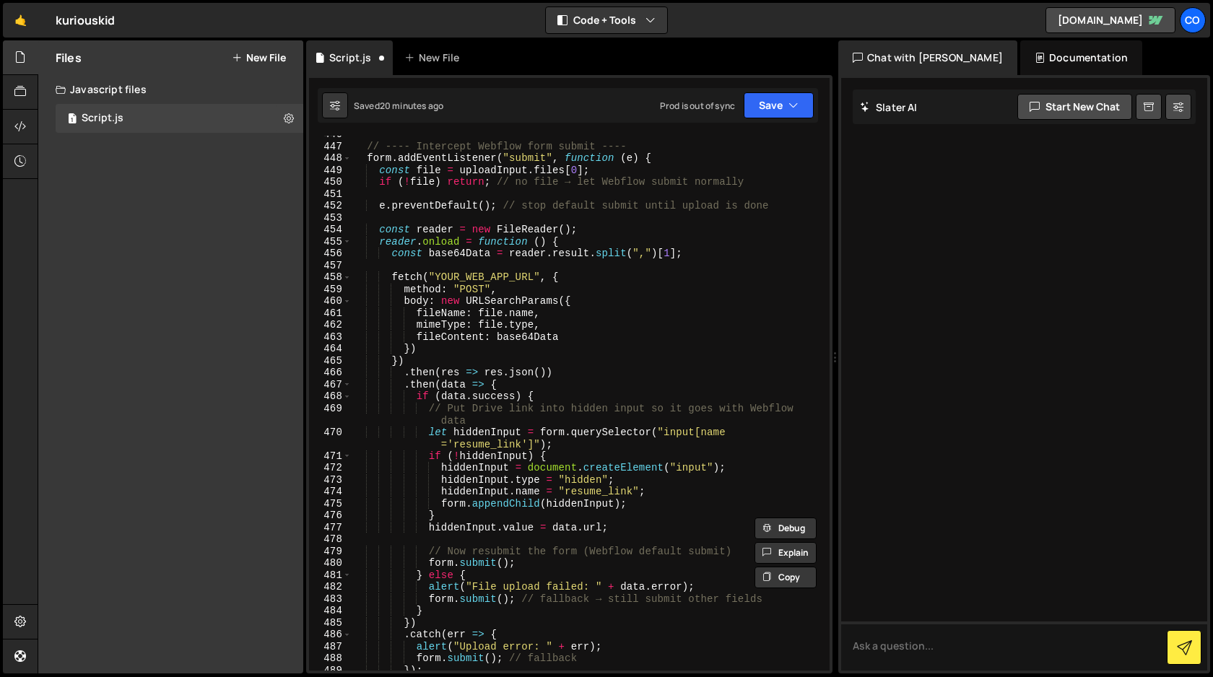
scroll to position [5340, 0]
drag, startPoint x: 541, startPoint y: 276, endPoint x: 429, endPoint y: 276, distance: 111.2
click at [429, 276] on div "// ---- Intercept Webflow form submit ---- form . addEventListener ( "submit" ,…" at bounding box center [587, 410] width 472 height 559
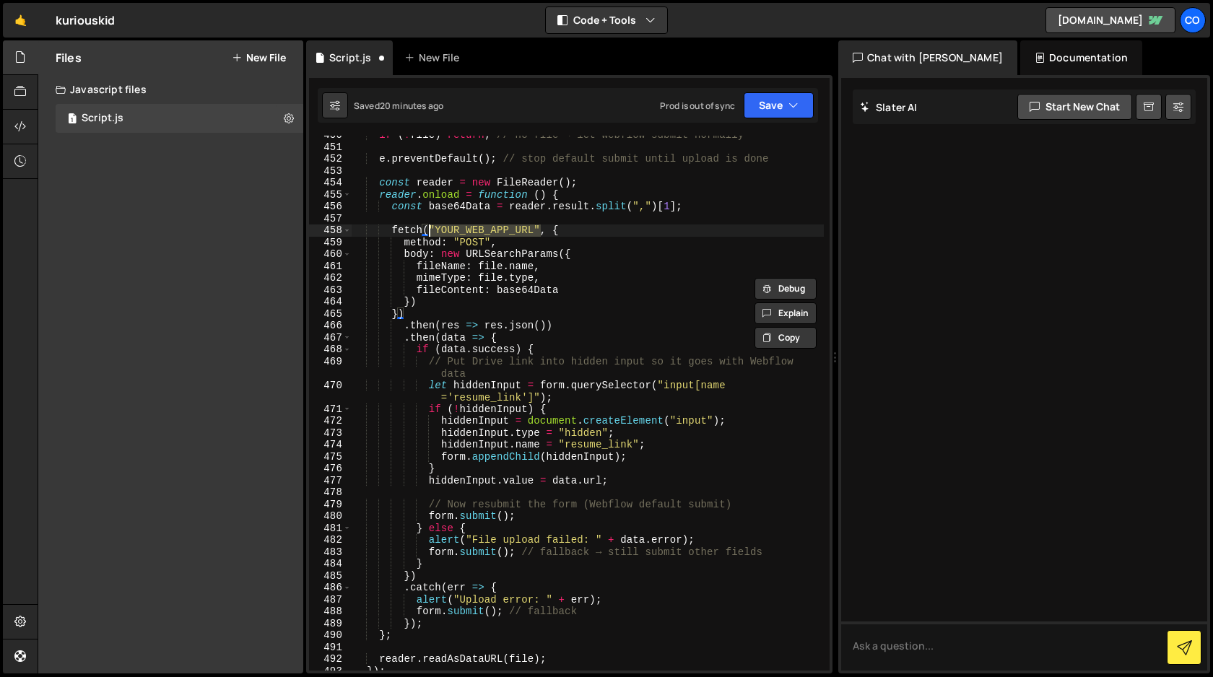
scroll to position [5384, 0]
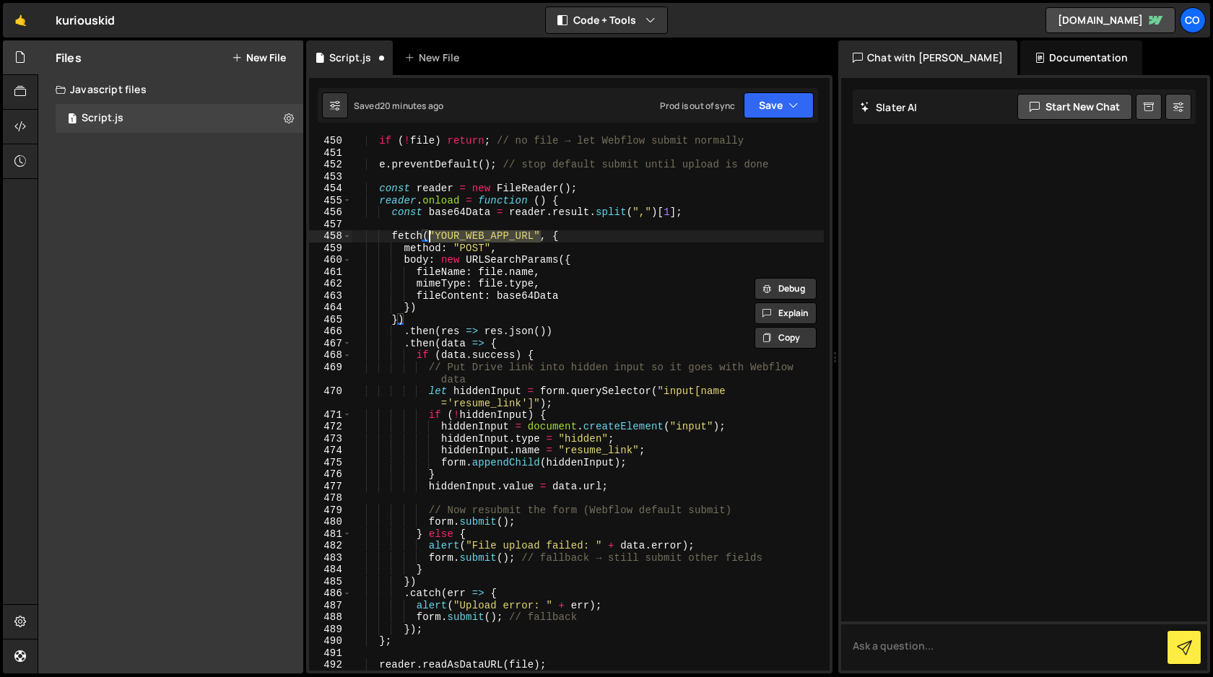
paste textarea "https://script.google.com/macros/s/AKfycbw38FbK8BNyysPqOVsjQ2MZjDRhtkKrqSuAOlLY…"
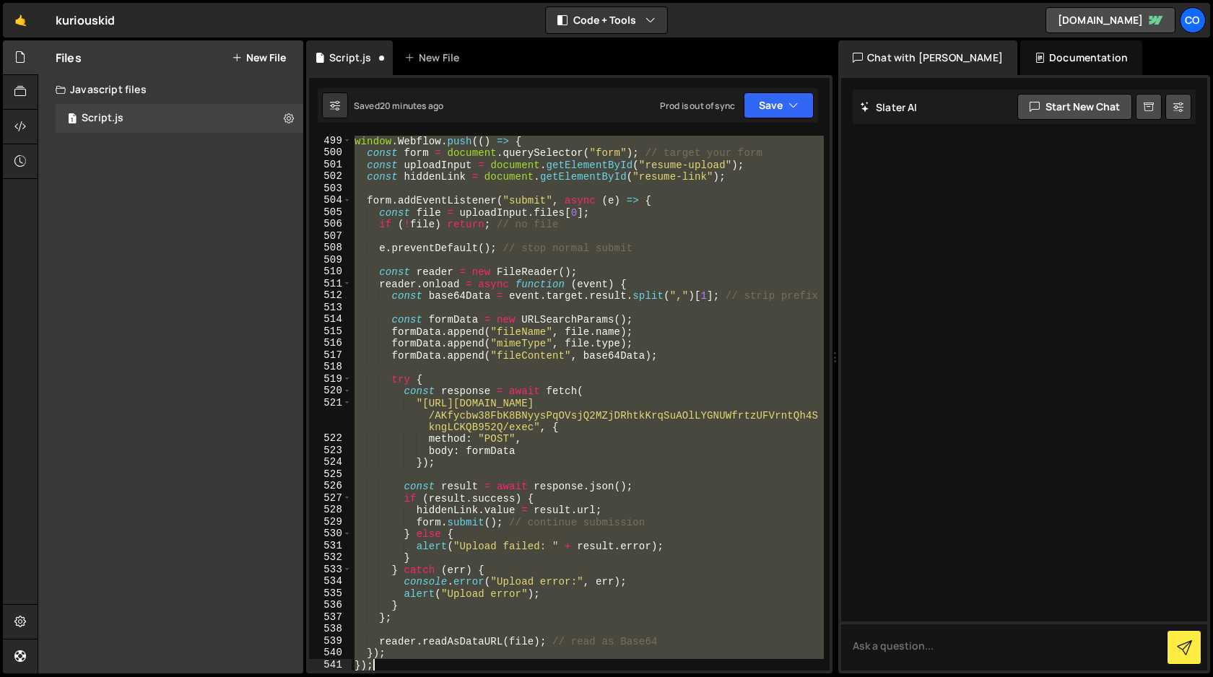
scroll to position [6027, 0]
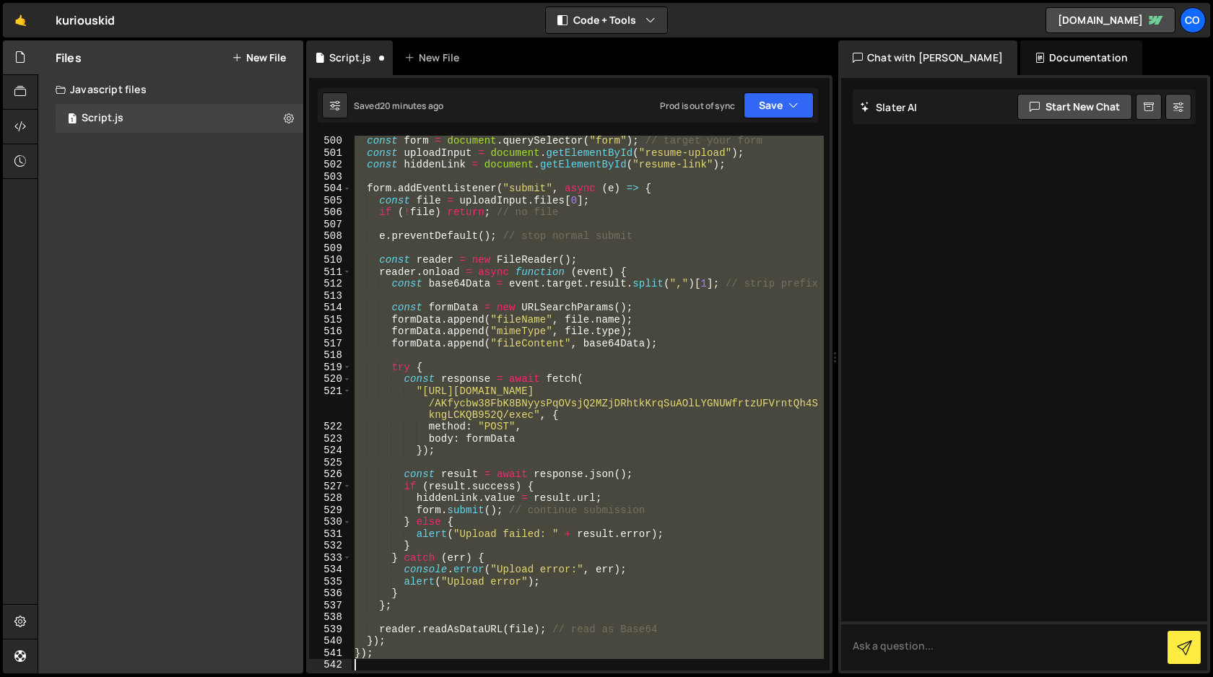
drag, startPoint x: 354, startPoint y: 376, endPoint x: 586, endPoint y: 676, distance: 379.3
click at [586, 676] on div "Hold on a sec... Are you certain you wish to leave this page? Any changes you'v…" at bounding box center [606, 338] width 1213 height 677
type textarea "});"
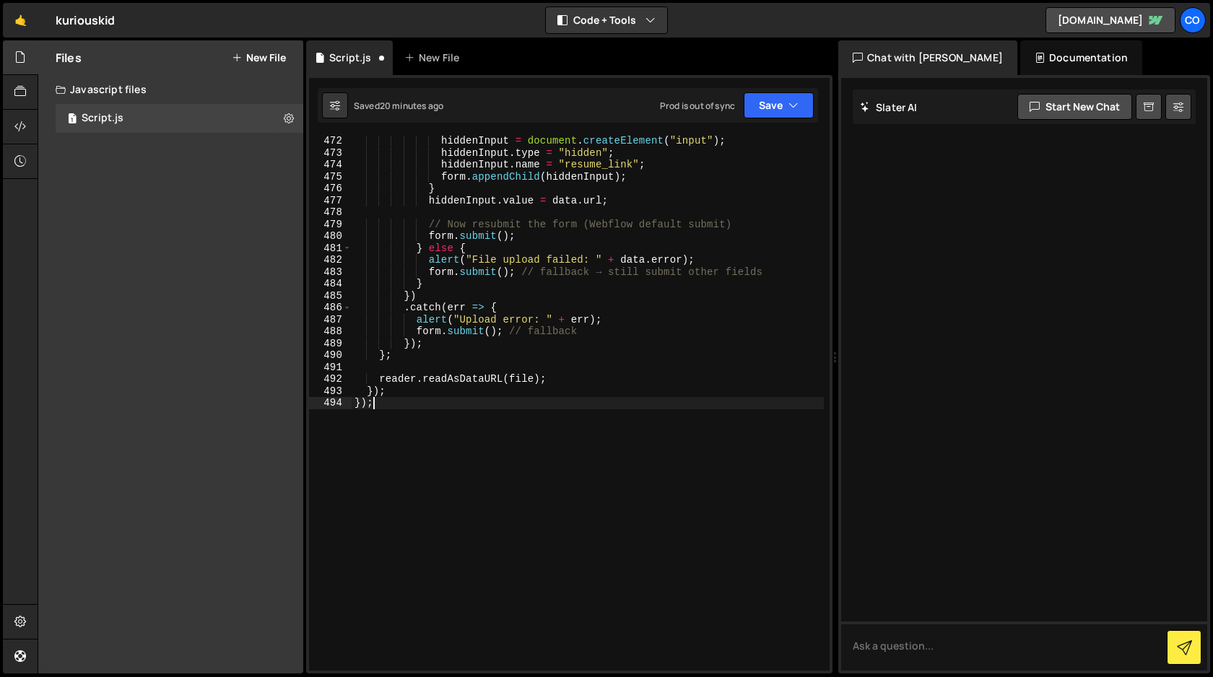
scroll to position [5693, 0]
click at [795, 110] on icon "button" at bounding box center [793, 105] width 10 height 14
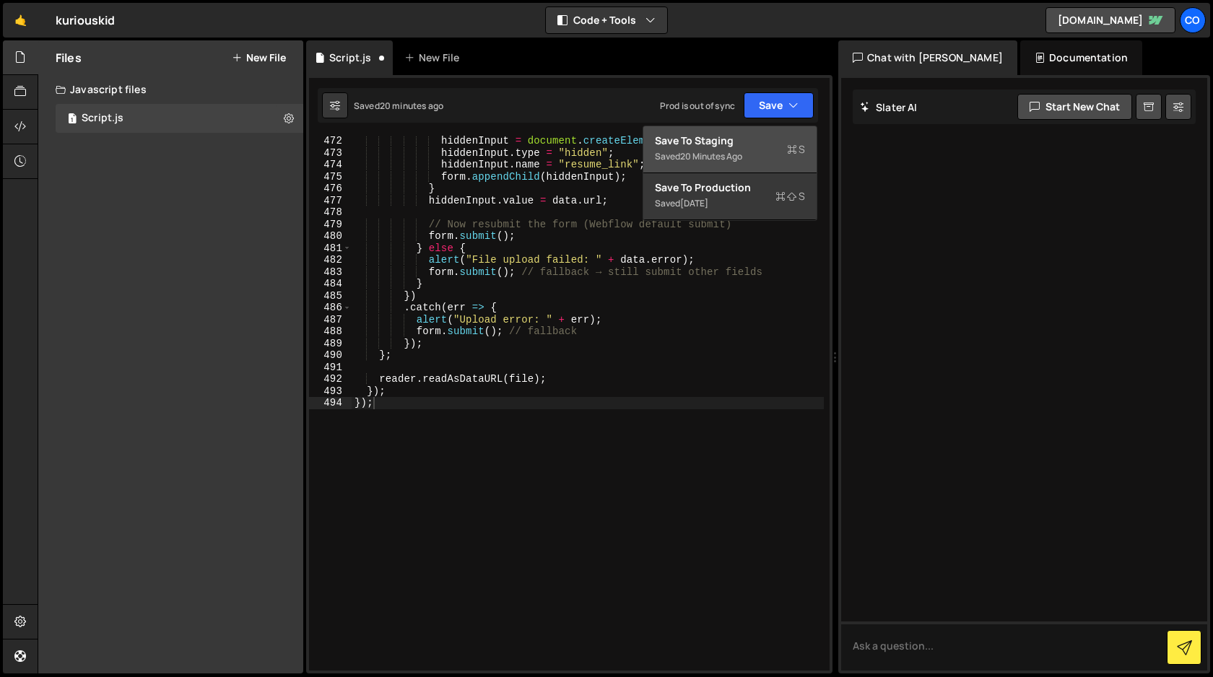
click at [759, 154] on div "Saved 20 minutes ago" at bounding box center [730, 156] width 150 height 17
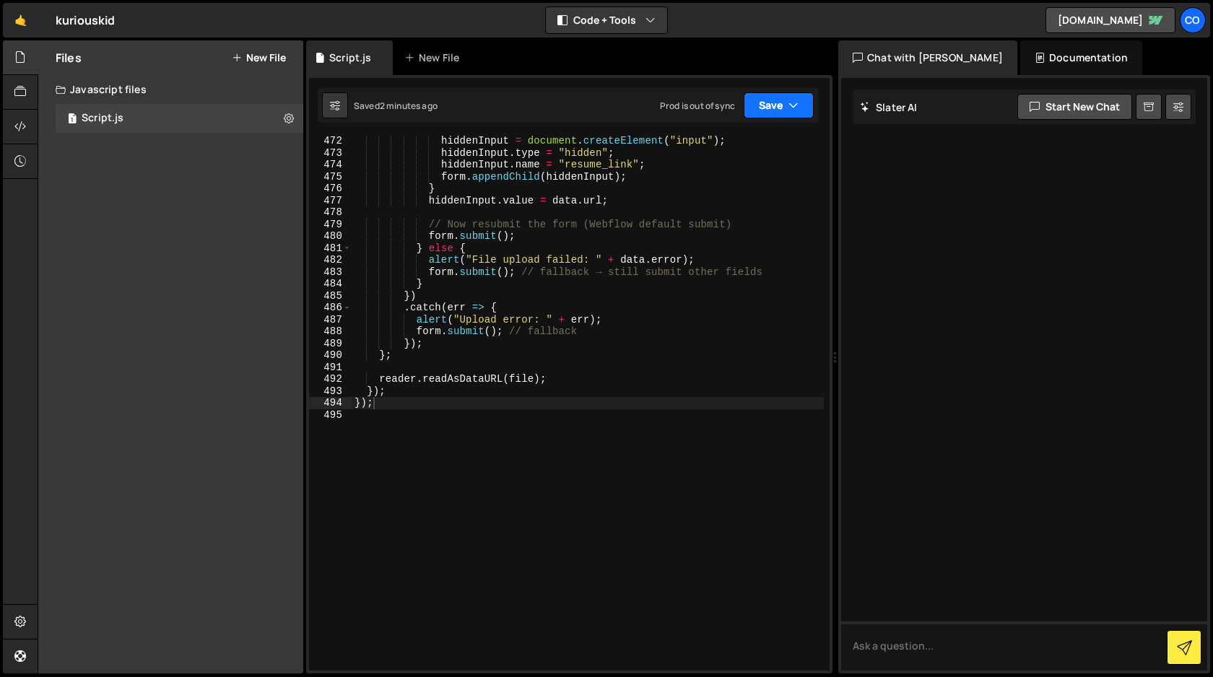
click at [781, 107] on button "Save" at bounding box center [778, 105] width 70 height 26
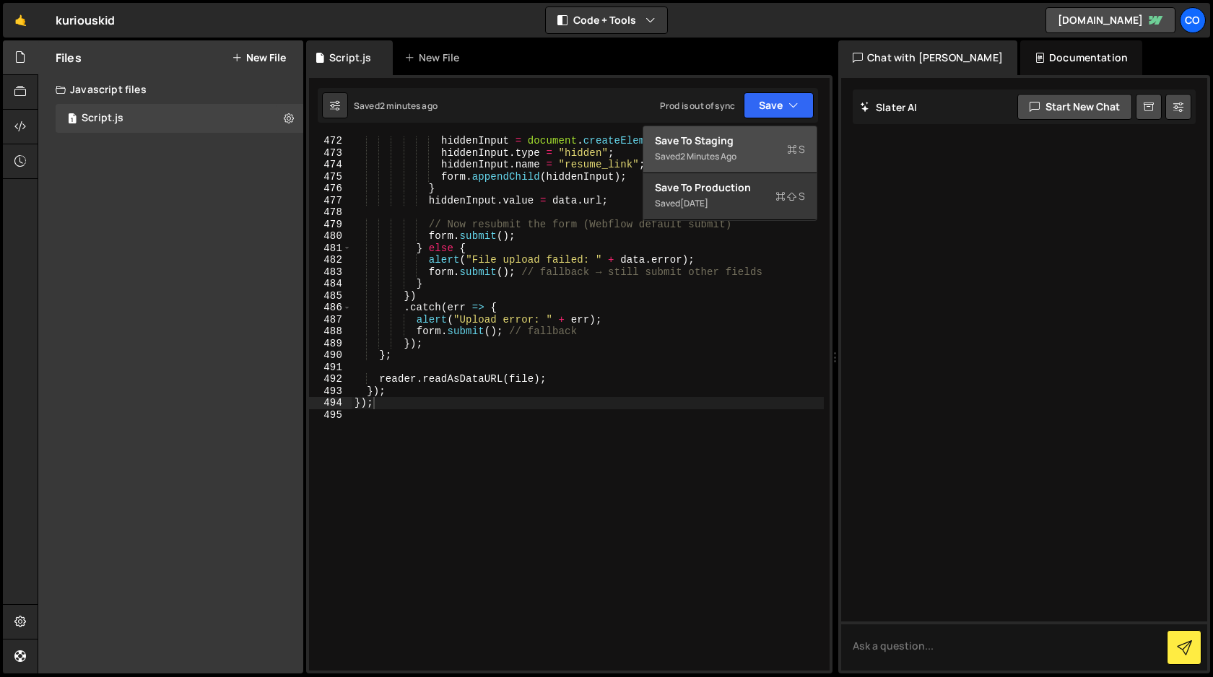
click at [744, 146] on div "Save to Staging S" at bounding box center [730, 141] width 150 height 14
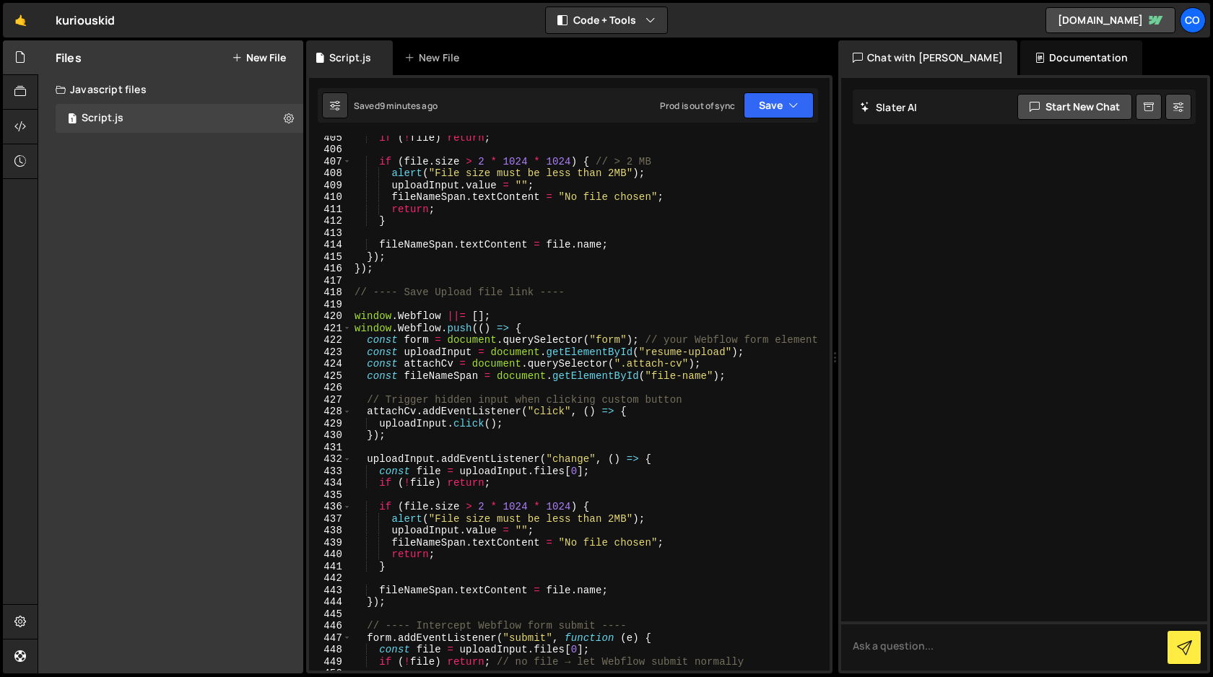
scroll to position [4849, 0]
type textarea "// ---- Save Upload file link ----"
click at [584, 299] on div "if ( ! file ) return ; if ( file . size > 2 * 1024 * 1024 ) { // > 2 MB alert (…" at bounding box center [587, 413] width 472 height 559
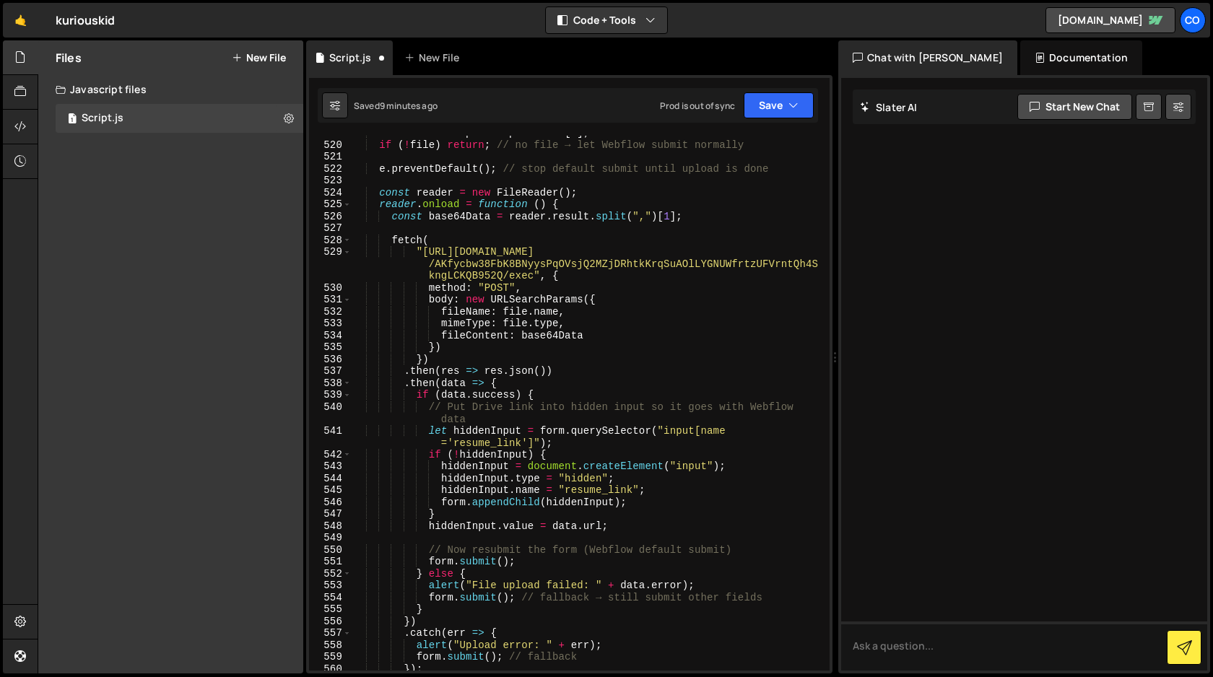
scroll to position [6222, 0]
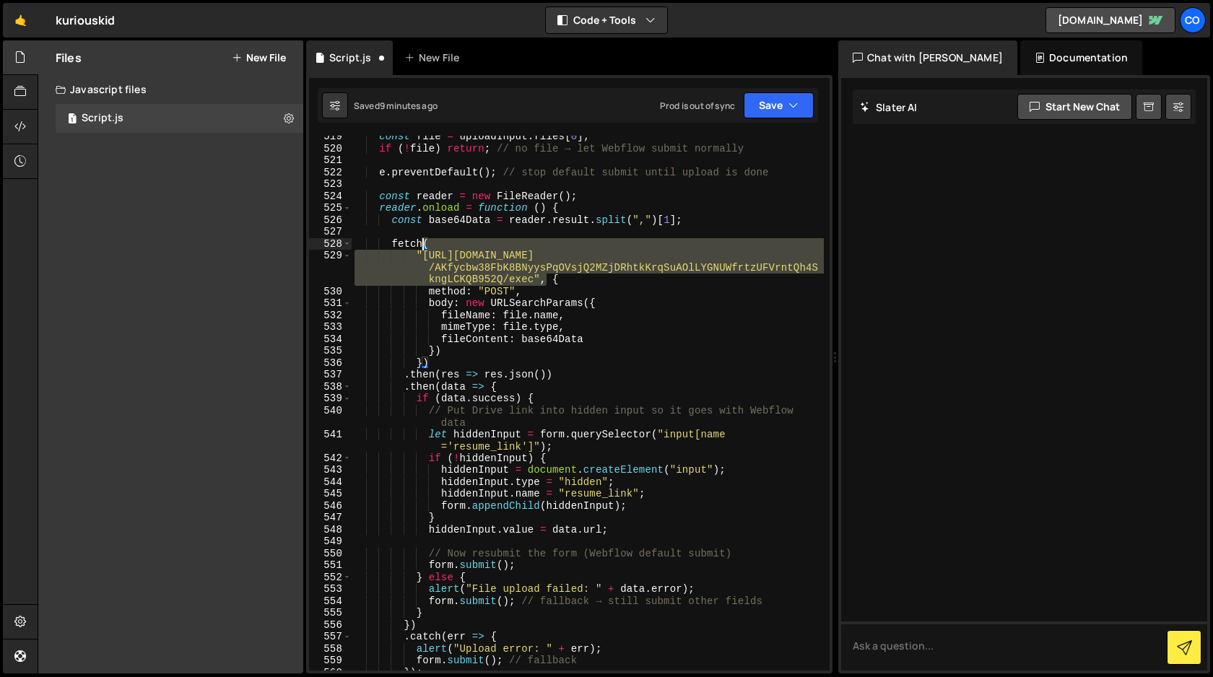
drag, startPoint x: 548, startPoint y: 280, endPoint x: 421, endPoint y: 243, distance: 132.3
click at [421, 243] on div "const file = uploadInput . files [ 0 ] ; if ( ! file ) return ; // no file → le…" at bounding box center [587, 410] width 472 height 559
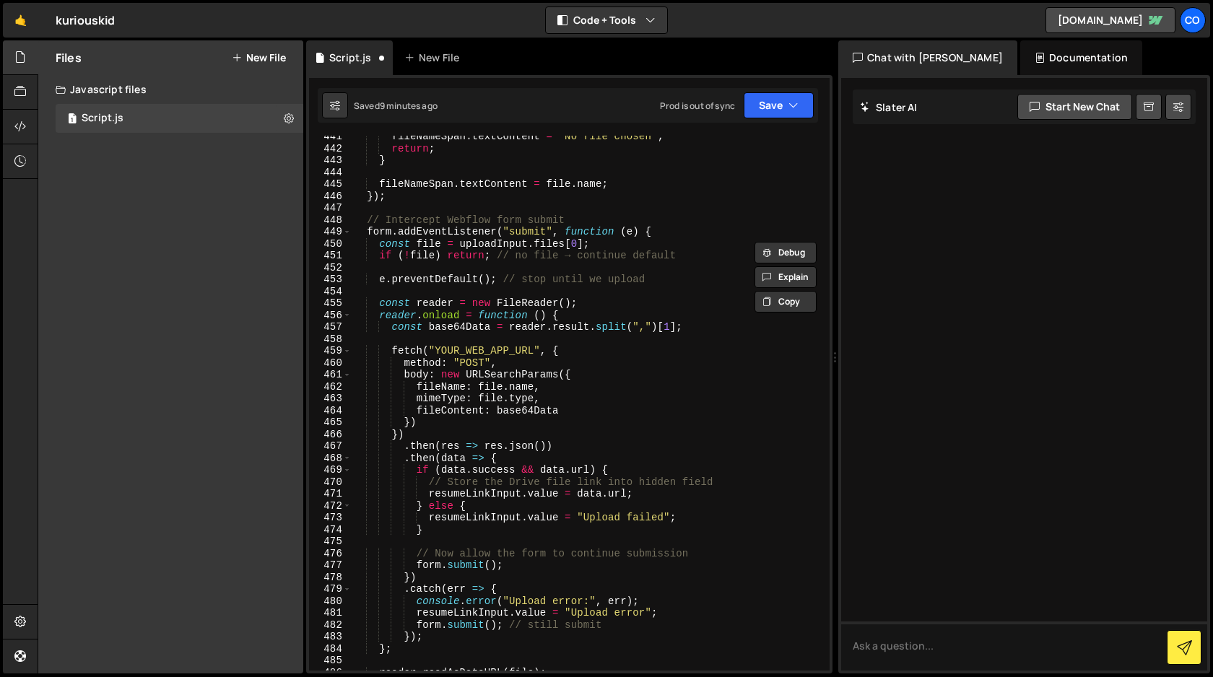
scroll to position [5293, 0]
drag, startPoint x: 546, startPoint y: 351, endPoint x: 423, endPoint y: 350, distance: 123.4
click at [423, 350] on div "fileNameSpan . textContent = "No file chosen" ; return ; } fileNameSpan . textC…" at bounding box center [587, 410] width 472 height 559
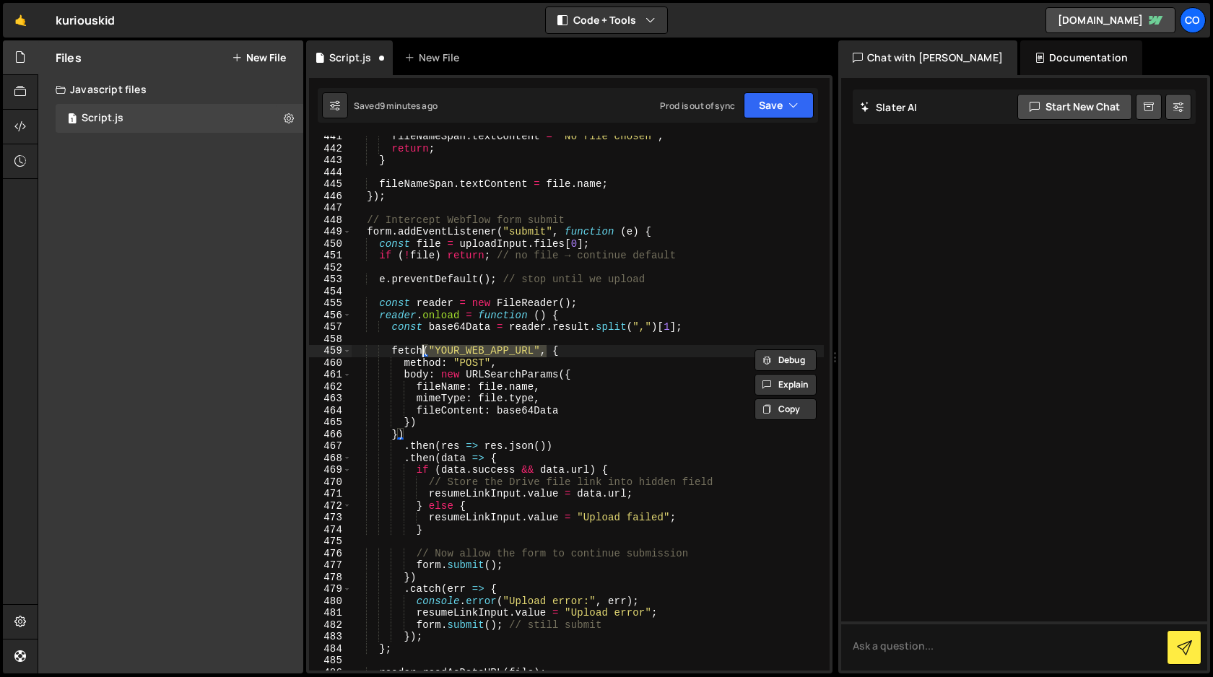
paste textarea ""https://script.google.com/macros/s/AKfycbw38FbK8BNyysPqOVsjQ2MZjDRhtkKrqSuAOlL…"
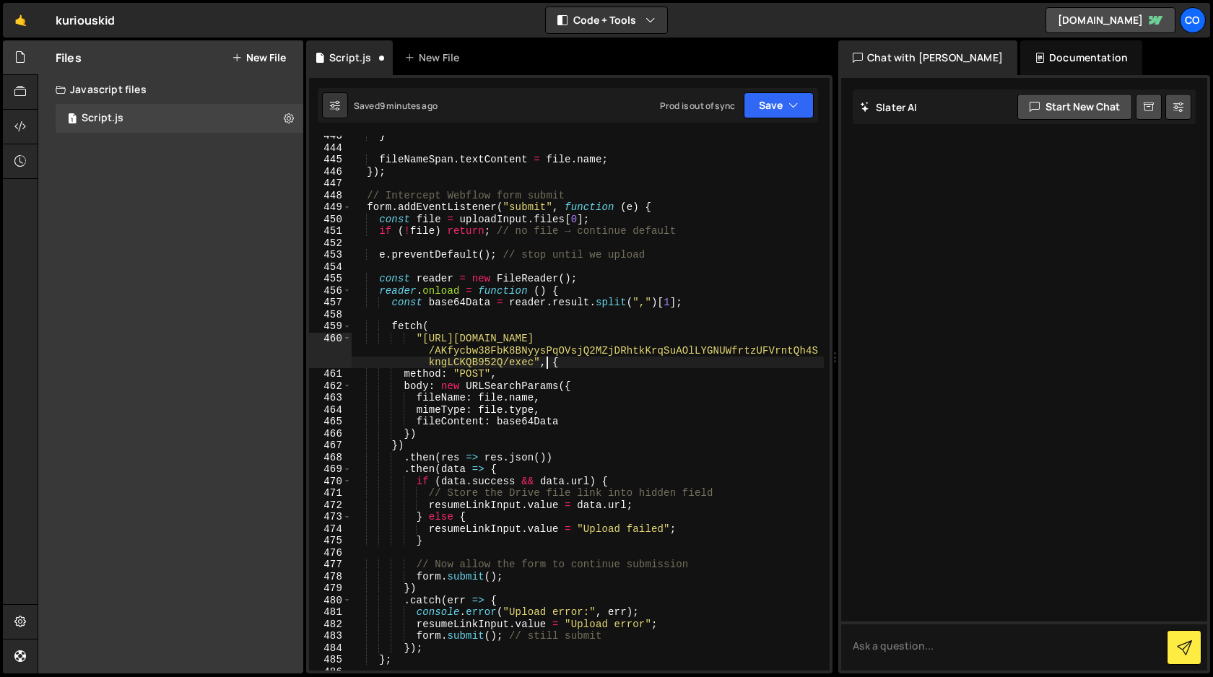
scroll to position [5317, 0]
click at [416, 338] on div "} fileNameSpan . textContent = file . name ; }) ; // Intercept Webflow form sub…" at bounding box center [587, 409] width 472 height 559
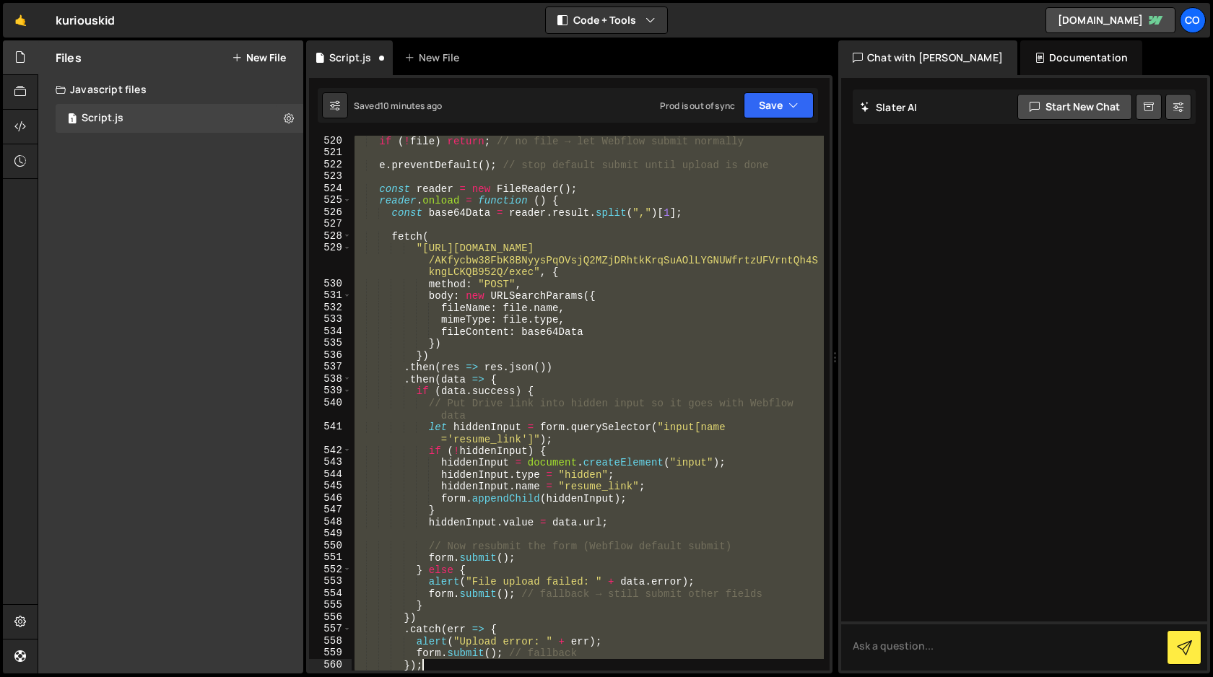
scroll to position [6325, 0]
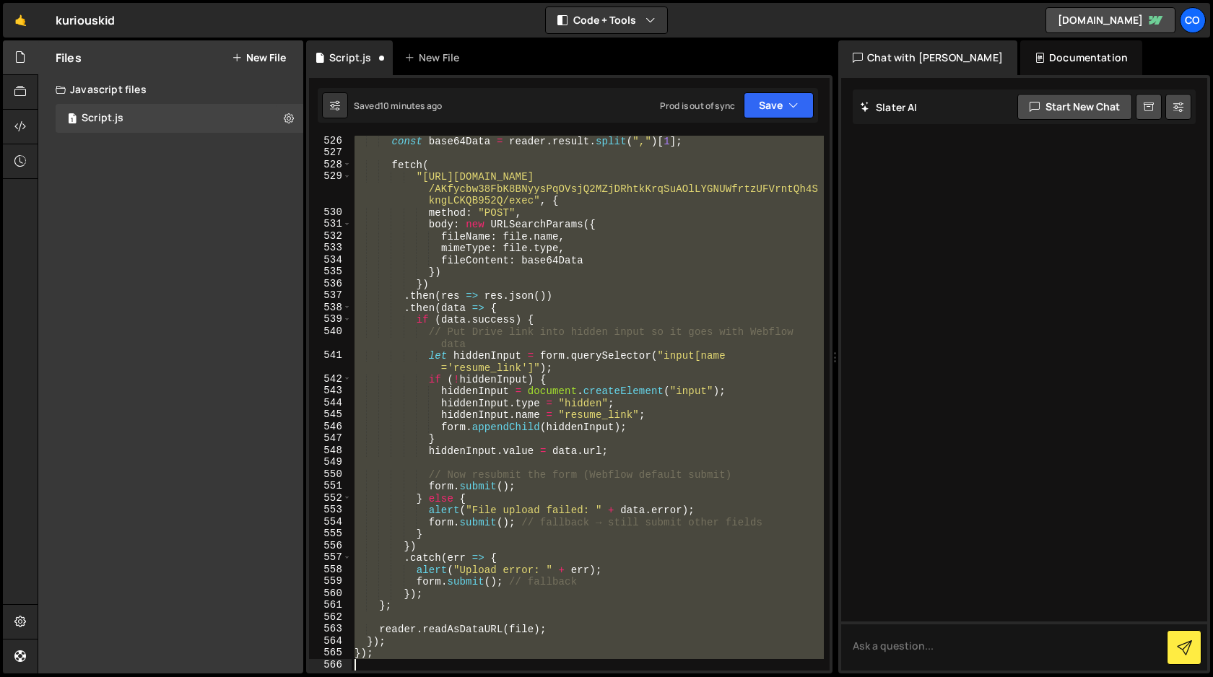
drag, startPoint x: 352, startPoint y: 286, endPoint x: 629, endPoint y: 676, distance: 478.4
click at [629, 676] on div "Hold on a sec... Are you certain you wish to leave this page? Any changes you'v…" at bounding box center [606, 338] width 1213 height 677
type textarea "});"
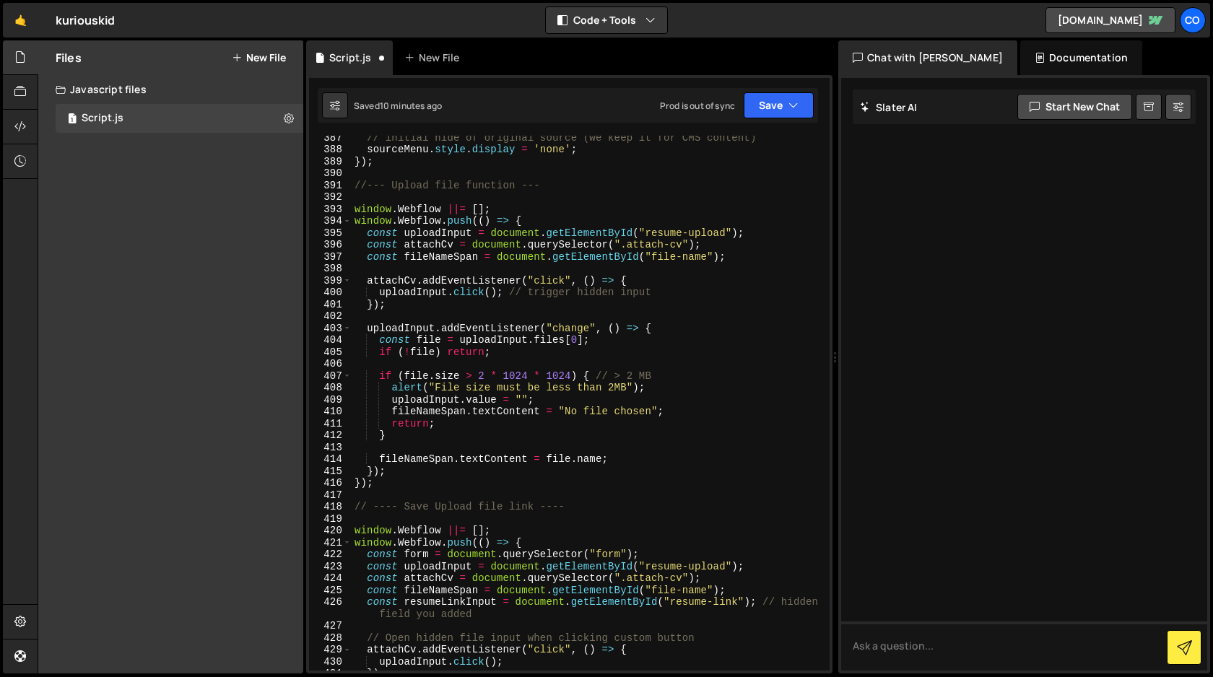
scroll to position [4637, 0]
type textarea "});"
